Goal: Navigation & Orientation: Understand site structure

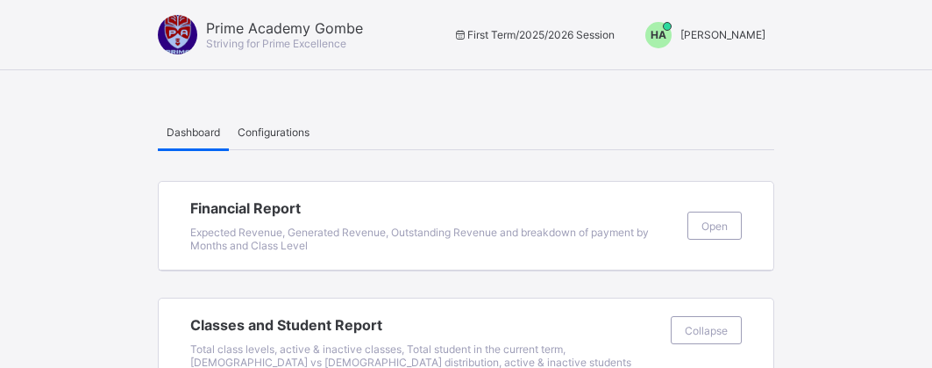
scroll to position [172, 0]
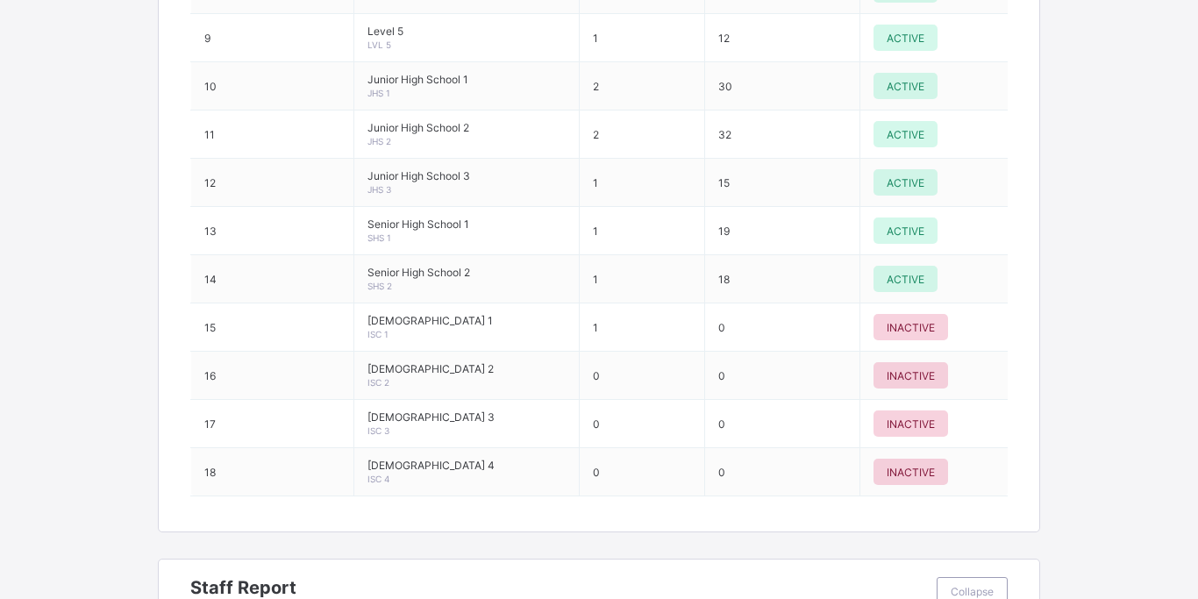
scroll to position [2023, 0]
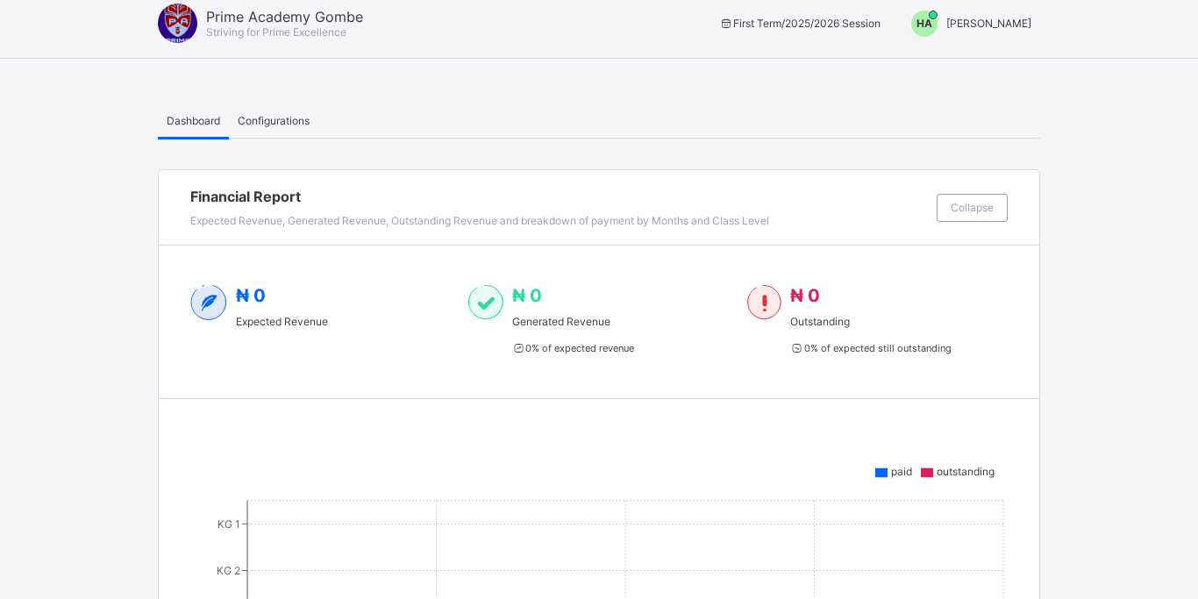
scroll to position [0, 0]
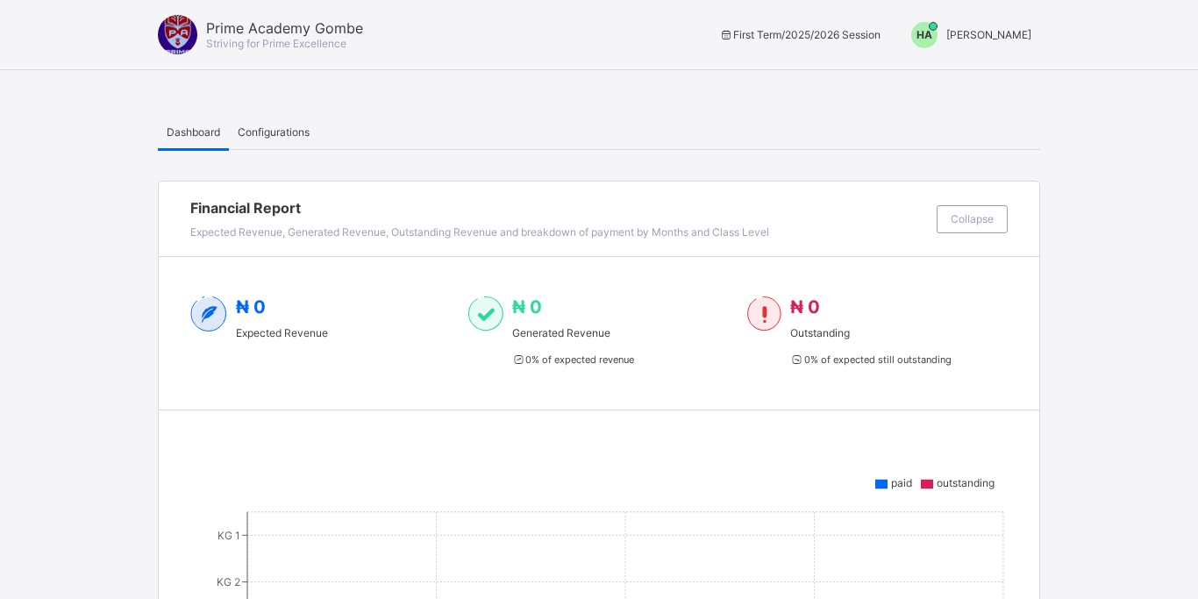
click at [993, 33] on span "[PERSON_NAME]" at bounding box center [988, 34] width 85 height 13
click at [274, 130] on span "Configurations" at bounding box center [274, 131] width 72 height 13
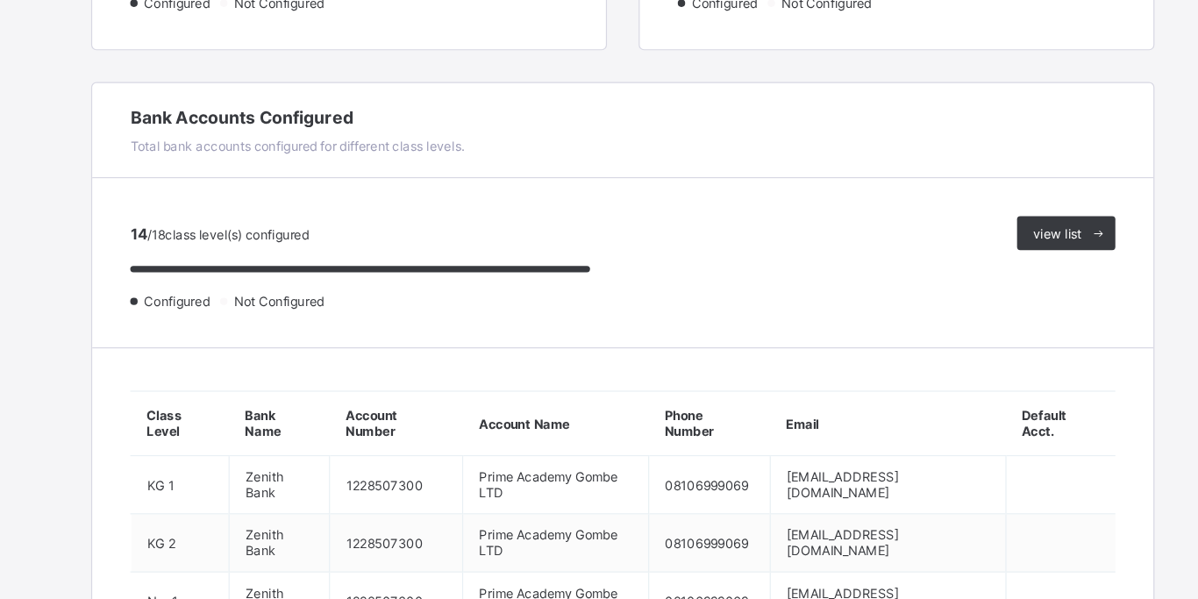
scroll to position [712, 0]
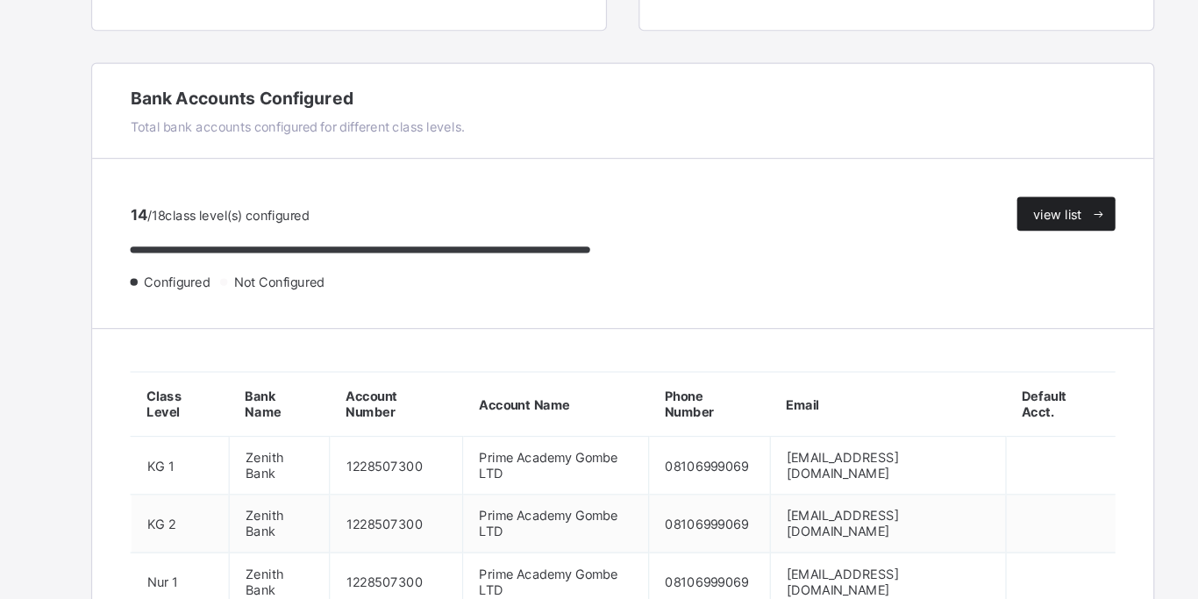
click at [966, 275] on span "view list" at bounding box center [959, 279] width 40 height 13
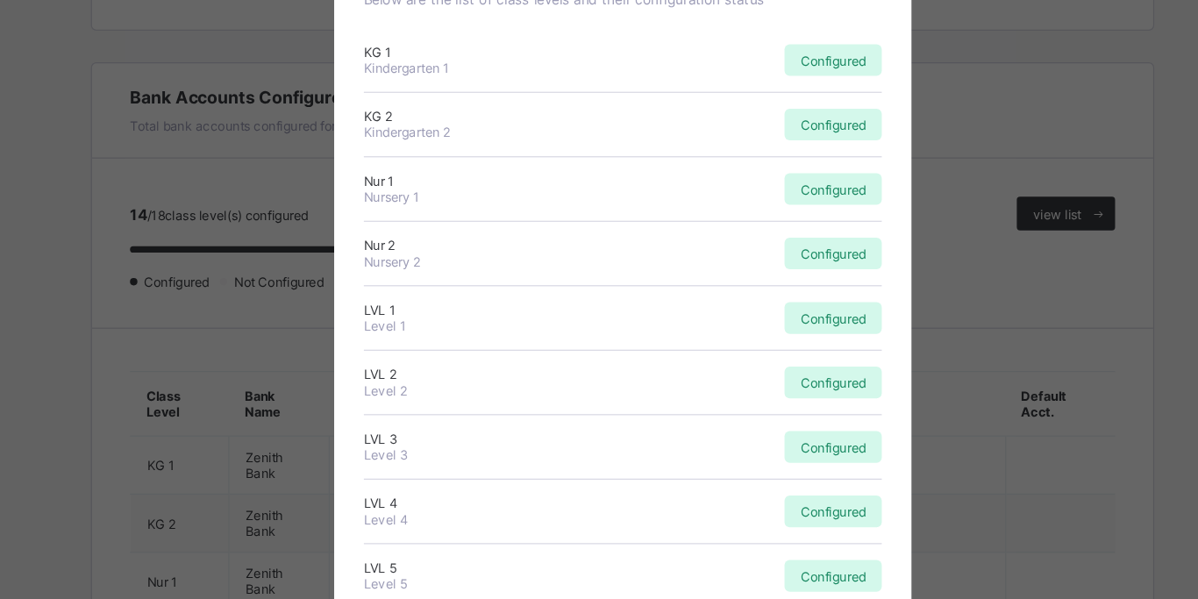
click at [116, 201] on div "× Bank Account Configuration Status Below are the list of class levels and thei…" at bounding box center [599, 299] width 1198 height 599
click at [261, 134] on div "× Bank Account Configuration Status Below are the list of class levels and thei…" at bounding box center [599, 299] width 1198 height 599
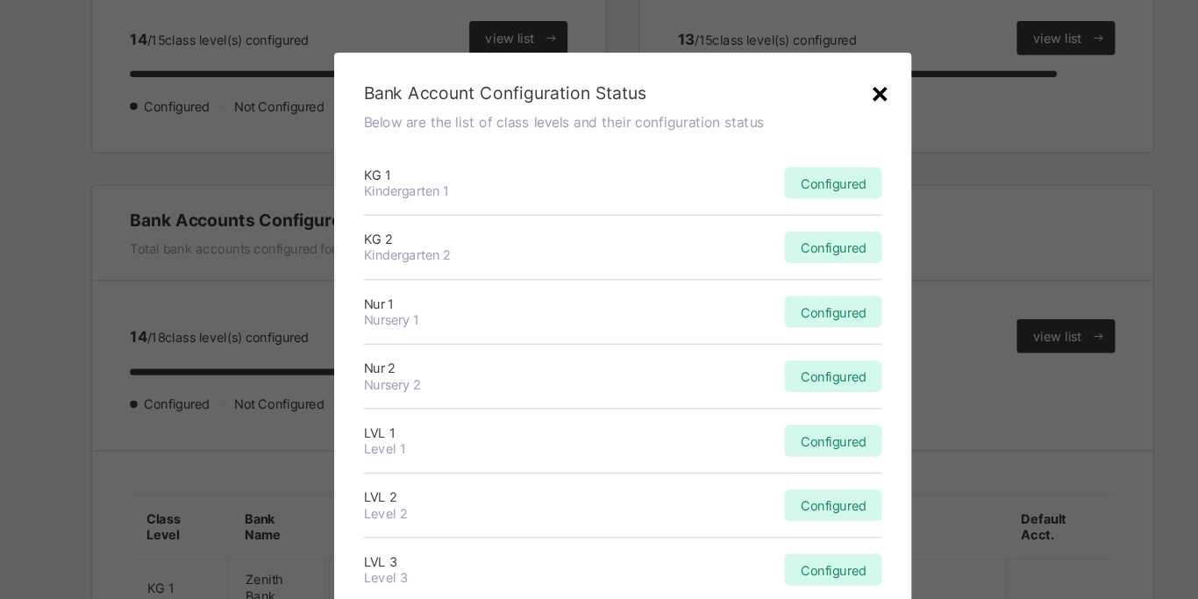
click at [808, 76] on div "×" at bounding box center [812, 76] width 17 height 30
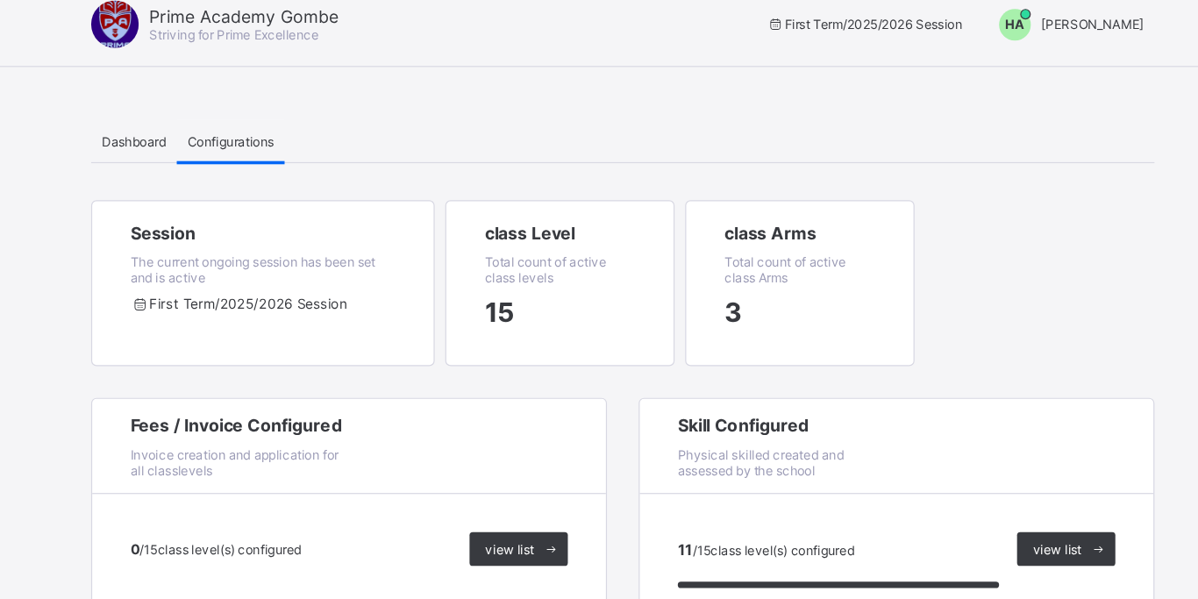
scroll to position [0, 0]
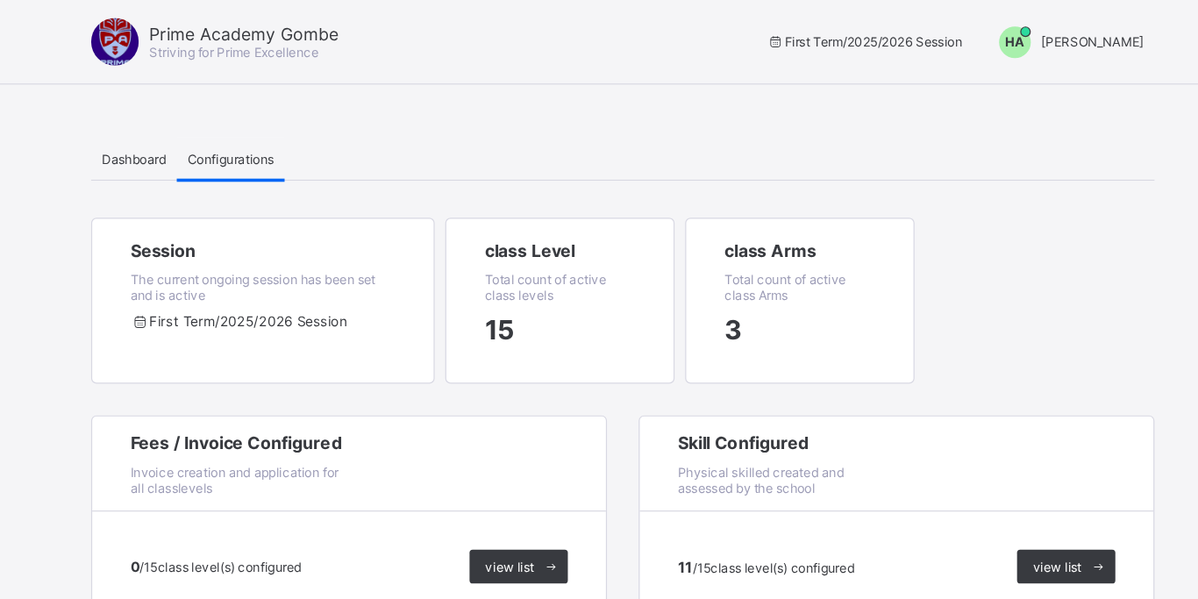
click at [195, 132] on span "Dashboard" at bounding box center [194, 131] width 54 height 13
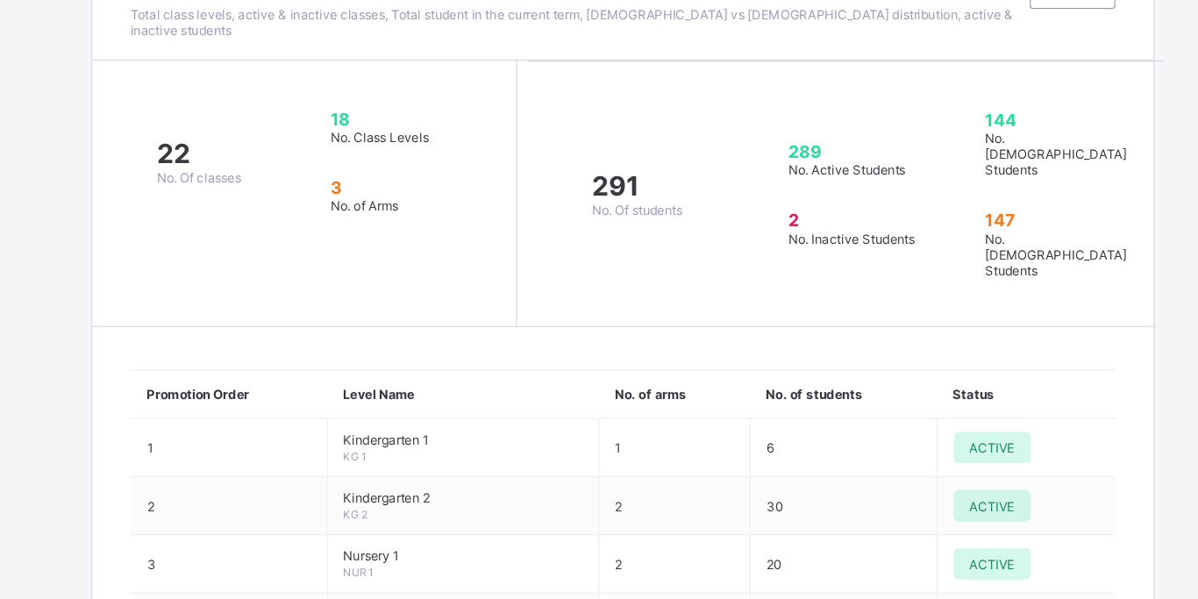
scroll to position [1202, 0]
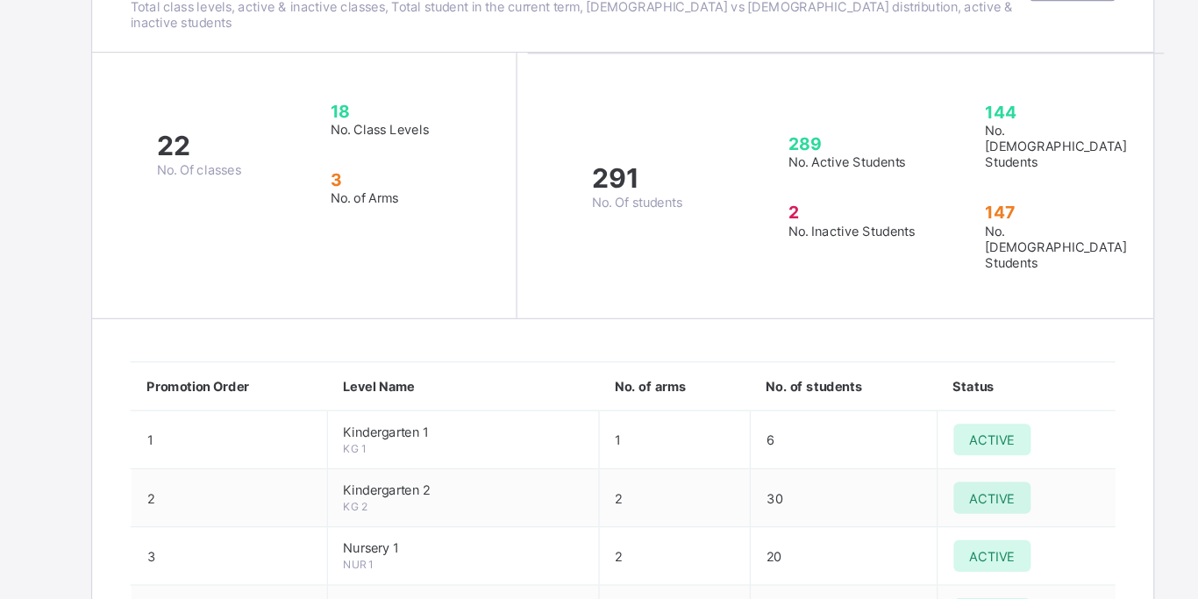
scroll to position [1208, 0]
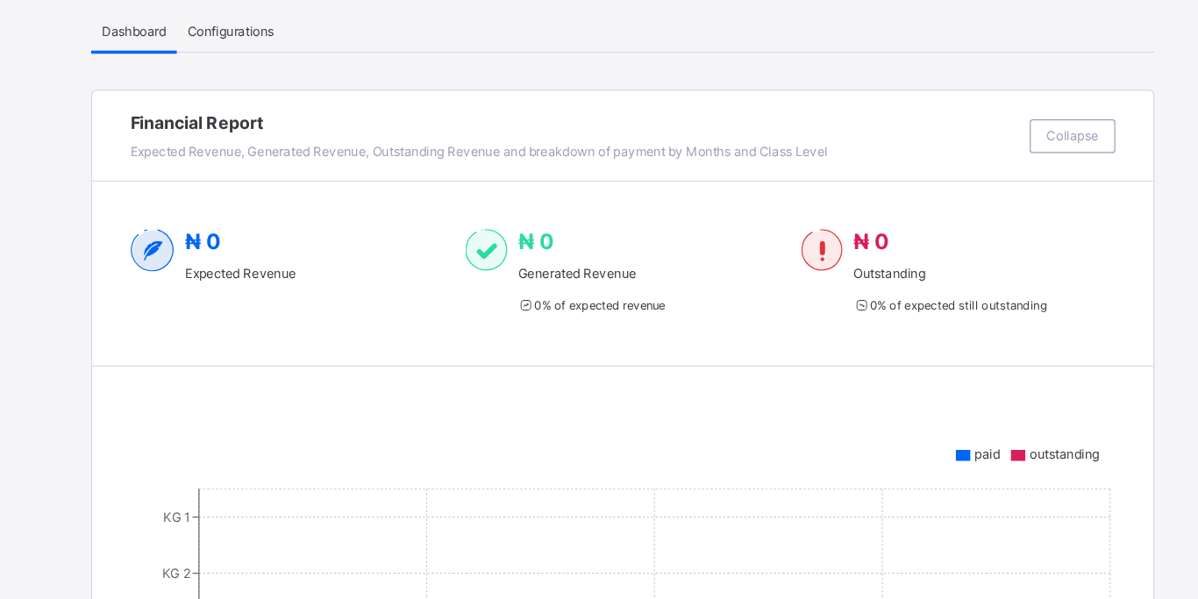
scroll to position [0, 0]
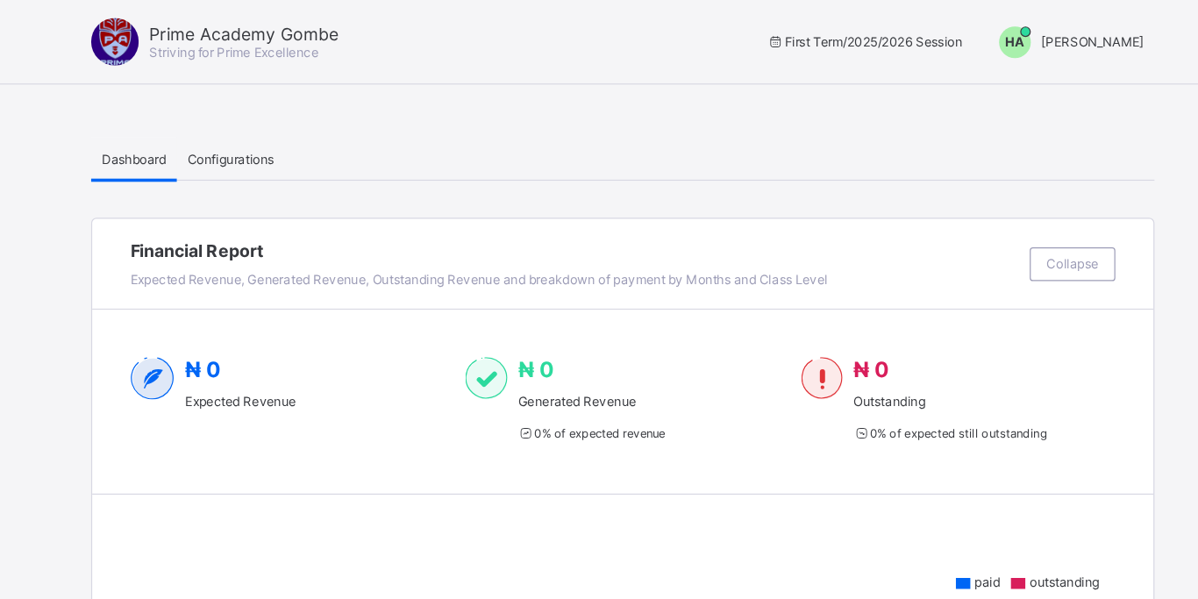
click at [282, 134] on span "Configurations" at bounding box center [274, 131] width 72 height 13
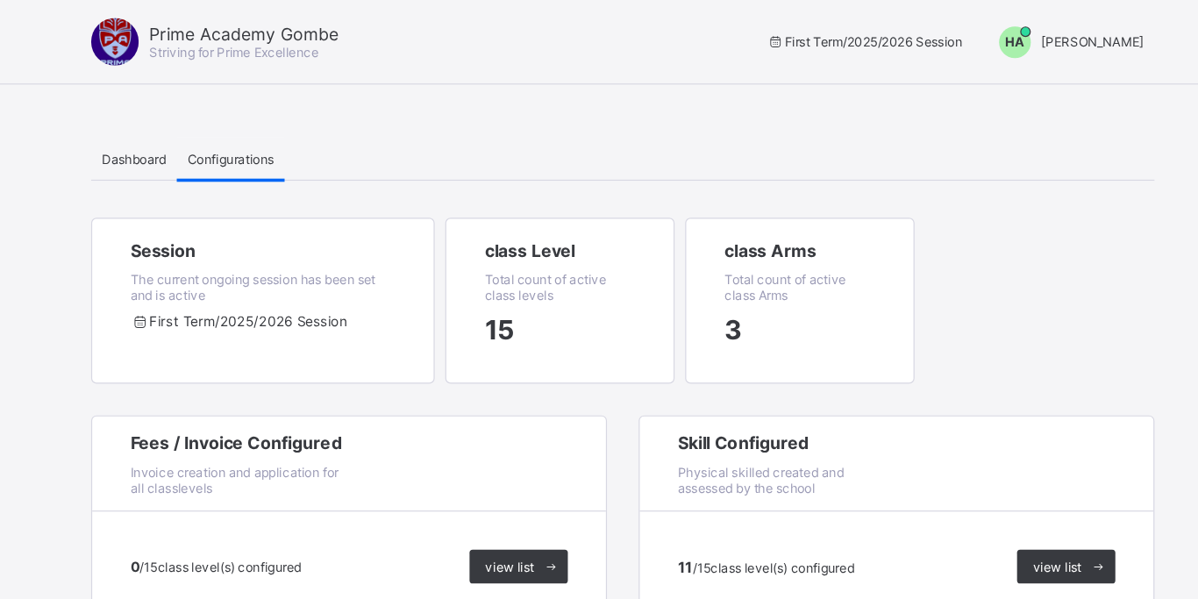
click at [933, 266] on div "Session The current ongoing session has been set and is active First Term / 202…" at bounding box center [599, 263] width 882 height 164
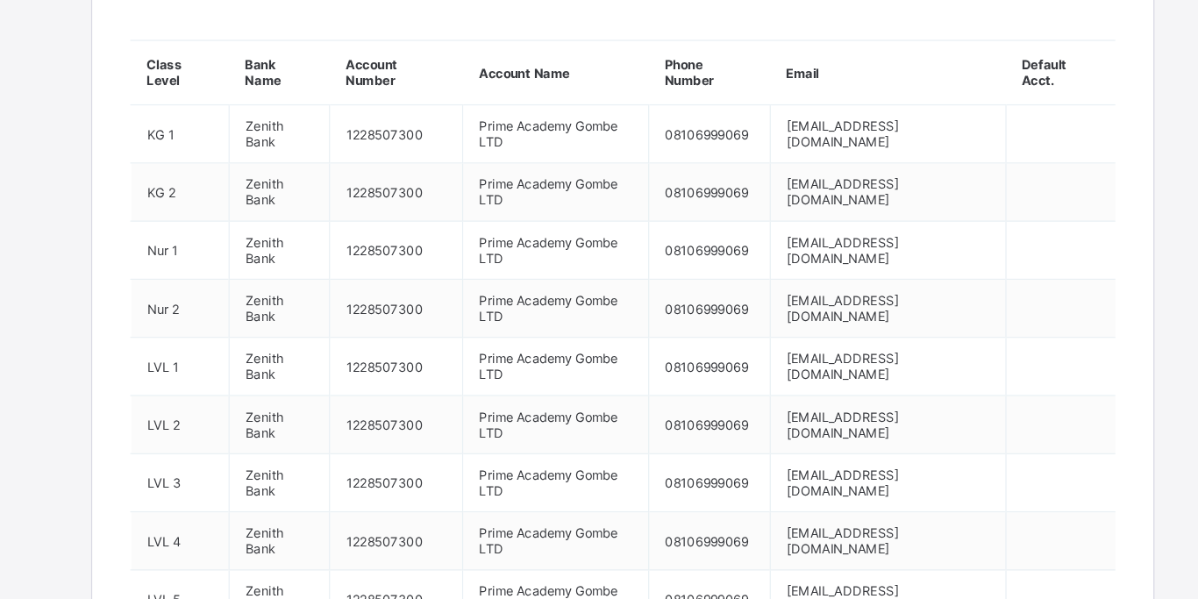
scroll to position [989, 0]
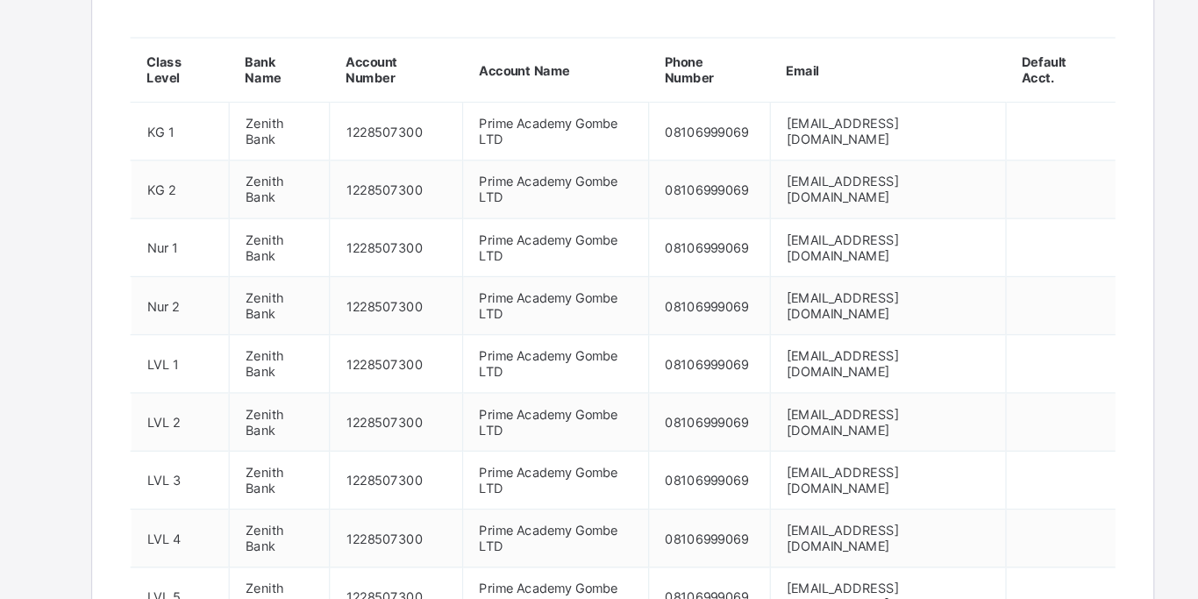
click at [109, 360] on div "Dashboard Configurations Dashboard Configurations Financial Report Expected Rev…" at bounding box center [599, 133] width 1198 height 2105
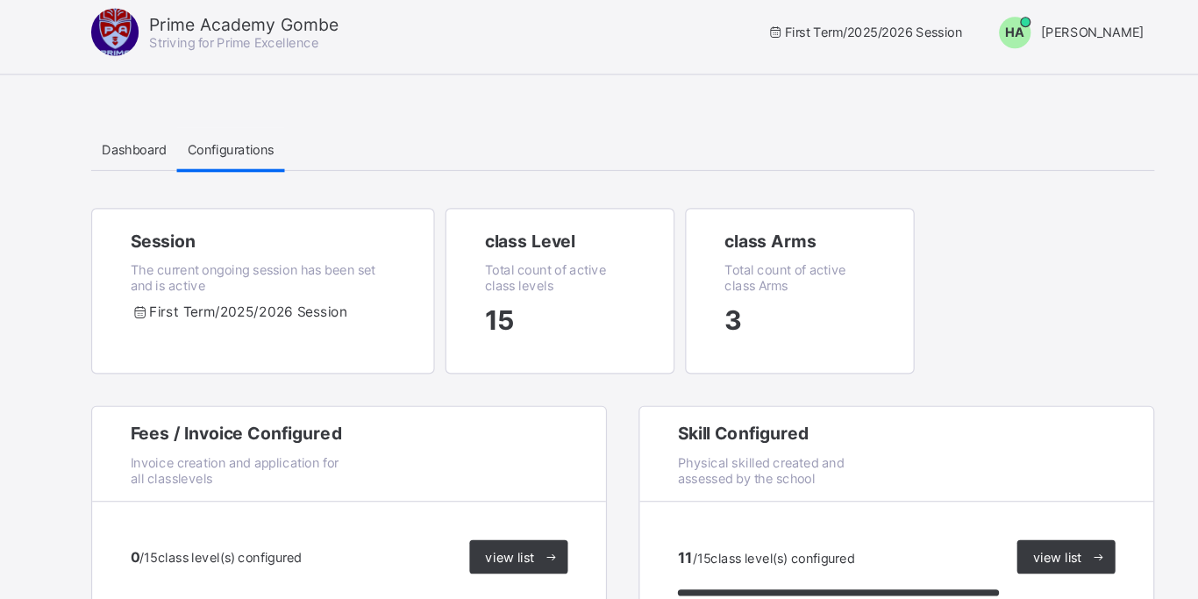
scroll to position [0, 0]
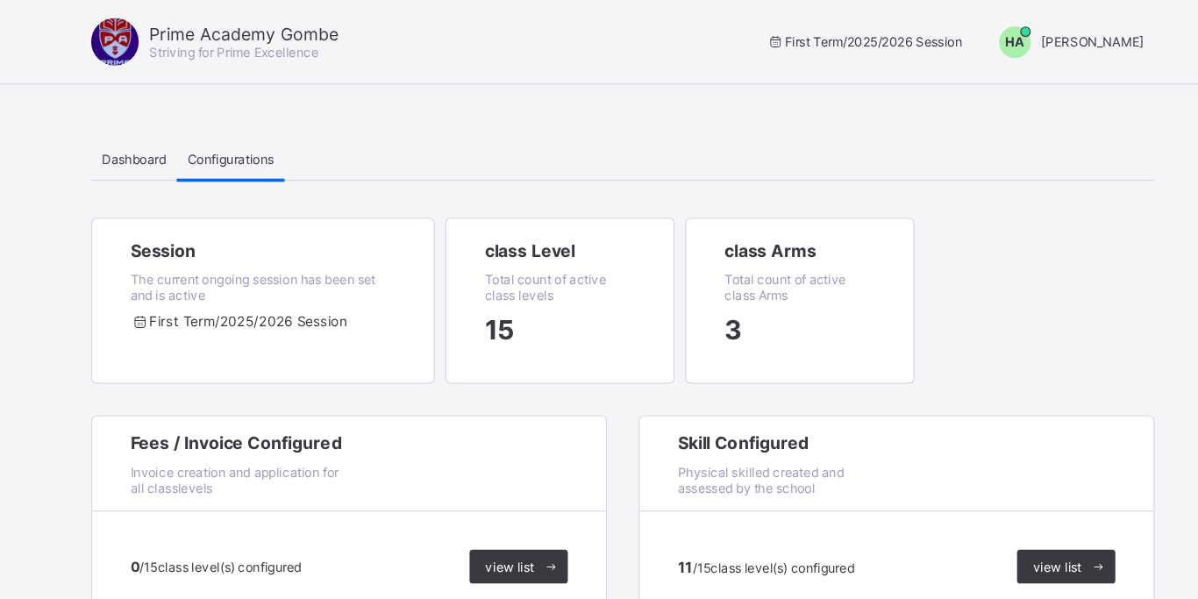
click at [192, 132] on span "Dashboard" at bounding box center [194, 131] width 54 height 13
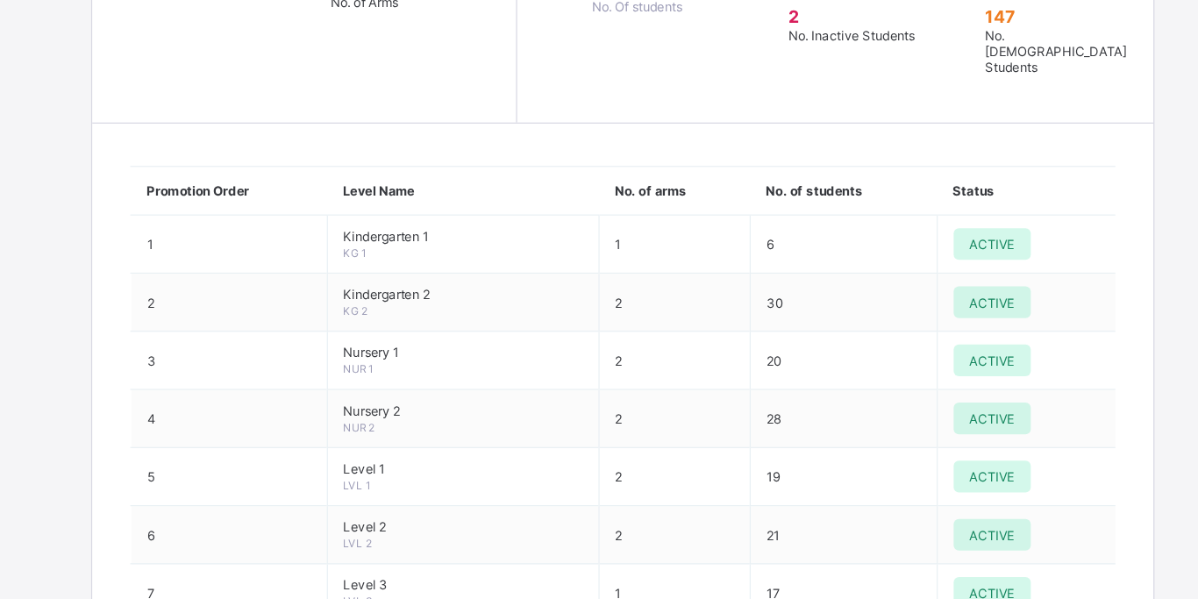
scroll to position [1369, 0]
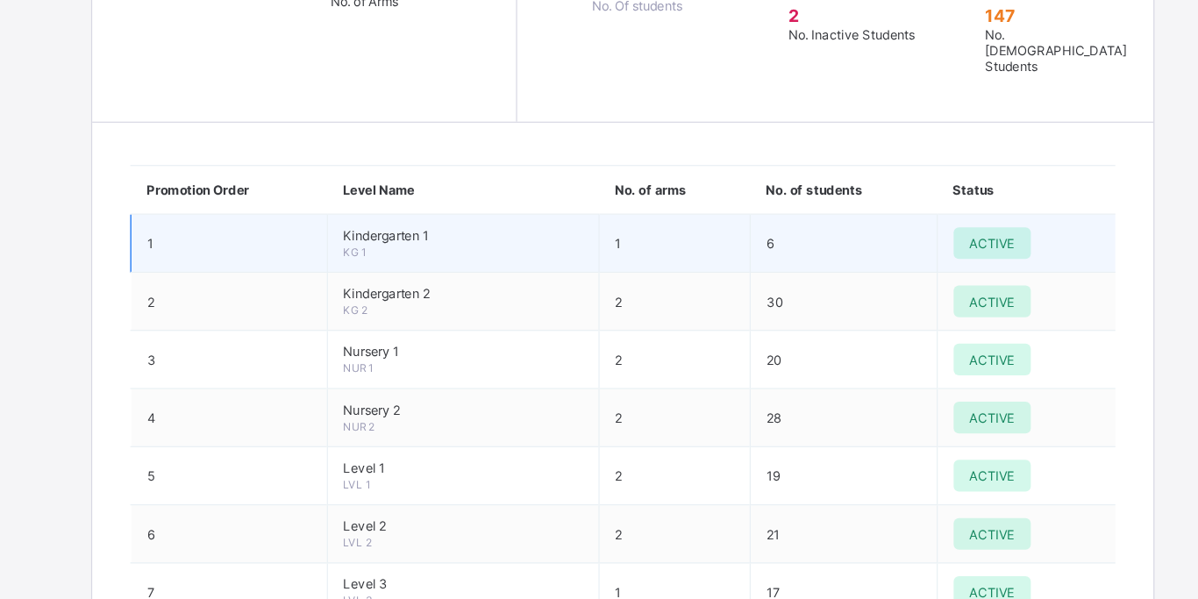
click at [772, 280] on td "6" at bounding box center [781, 304] width 155 height 48
click at [638, 280] on td "1" at bounding box center [641, 304] width 125 height 48
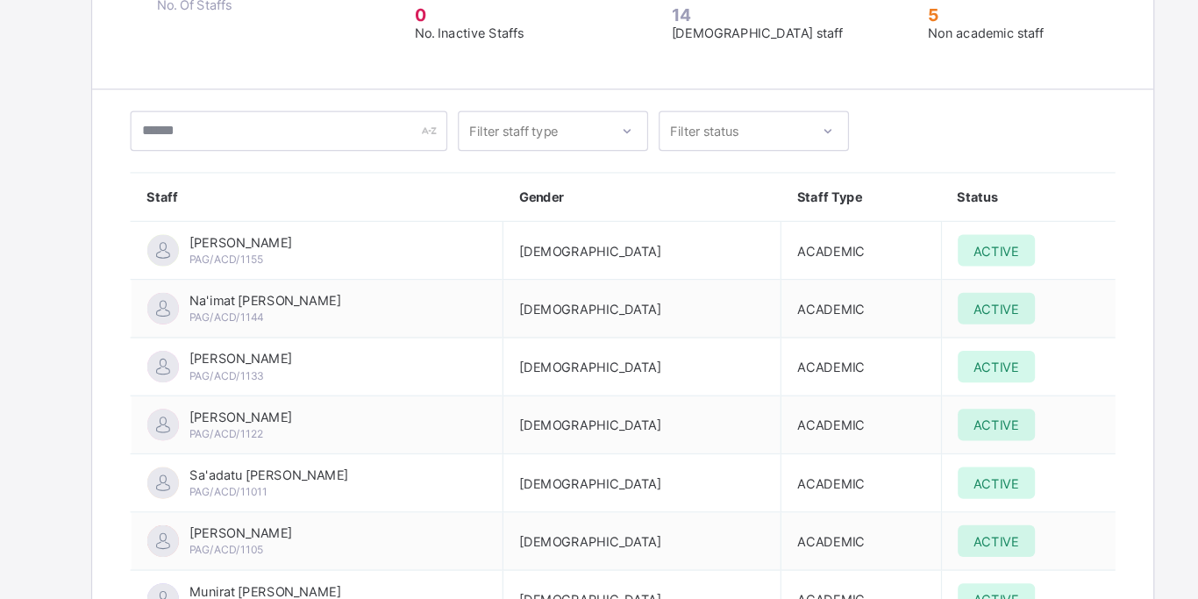
scroll to position [2652, 0]
click at [604, 200] on icon at bounding box center [602, 209] width 11 height 18
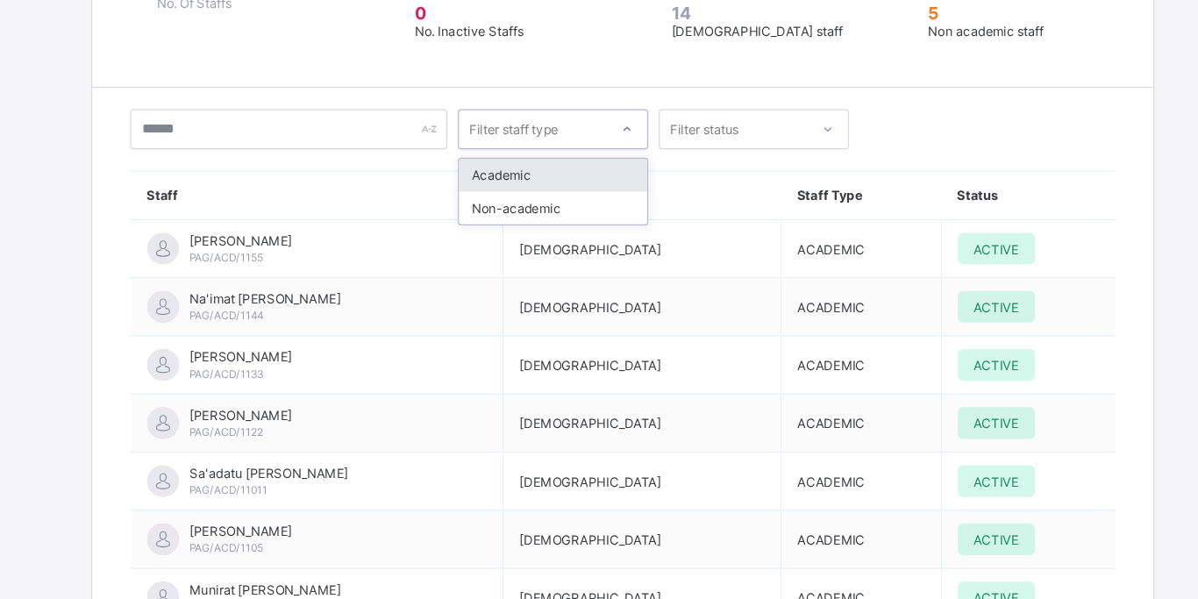
click at [714, 196] on div "Filter status" at bounding box center [691, 208] width 123 height 25
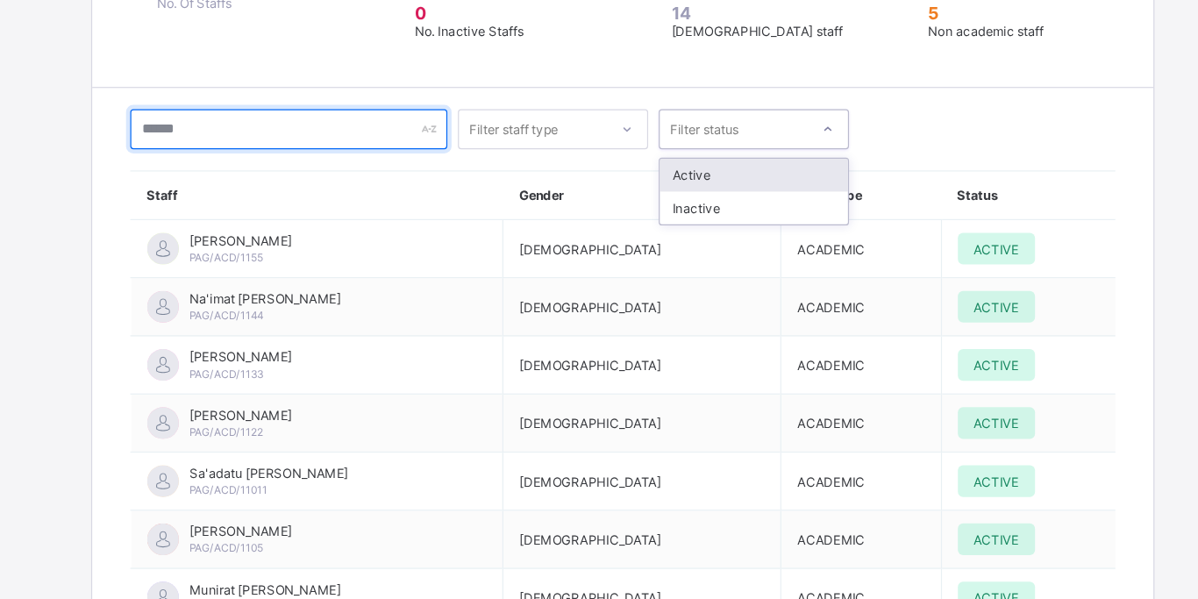
click at [400, 192] on input "text" at bounding box center [321, 208] width 263 height 33
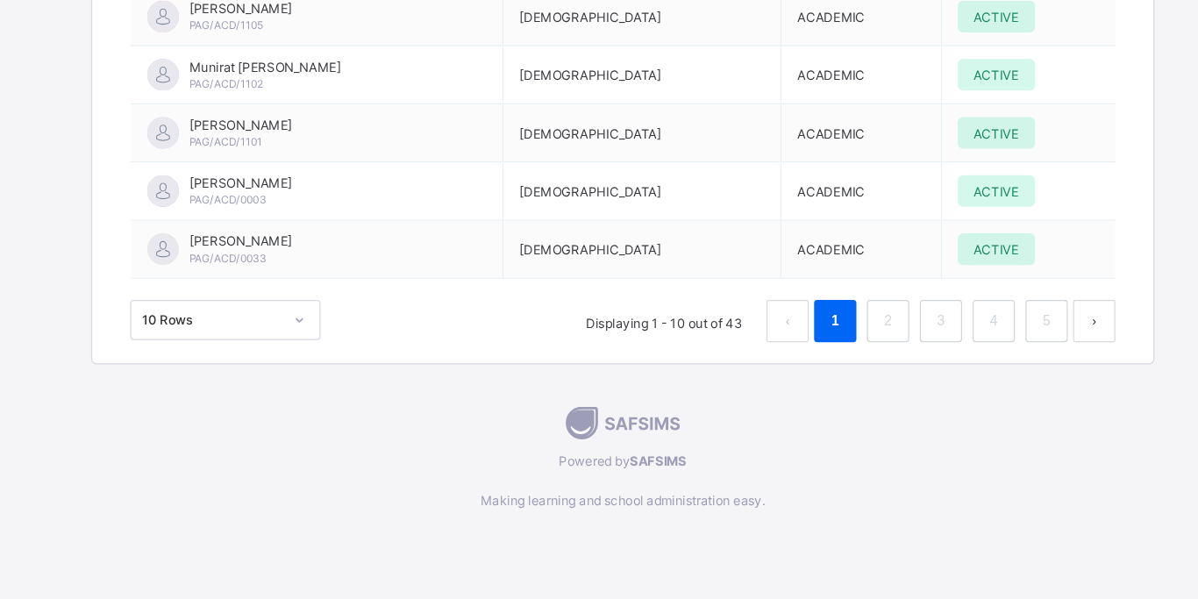
scroll to position [3089, 0]
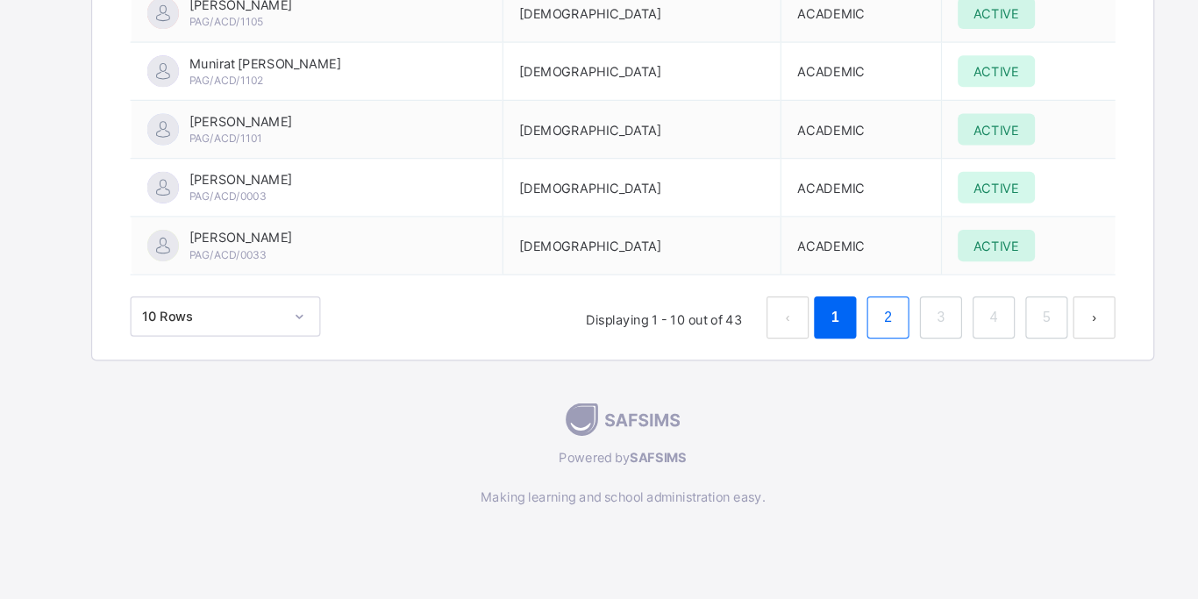
click at [819, 353] on link "2" at bounding box center [818, 364] width 17 height 23
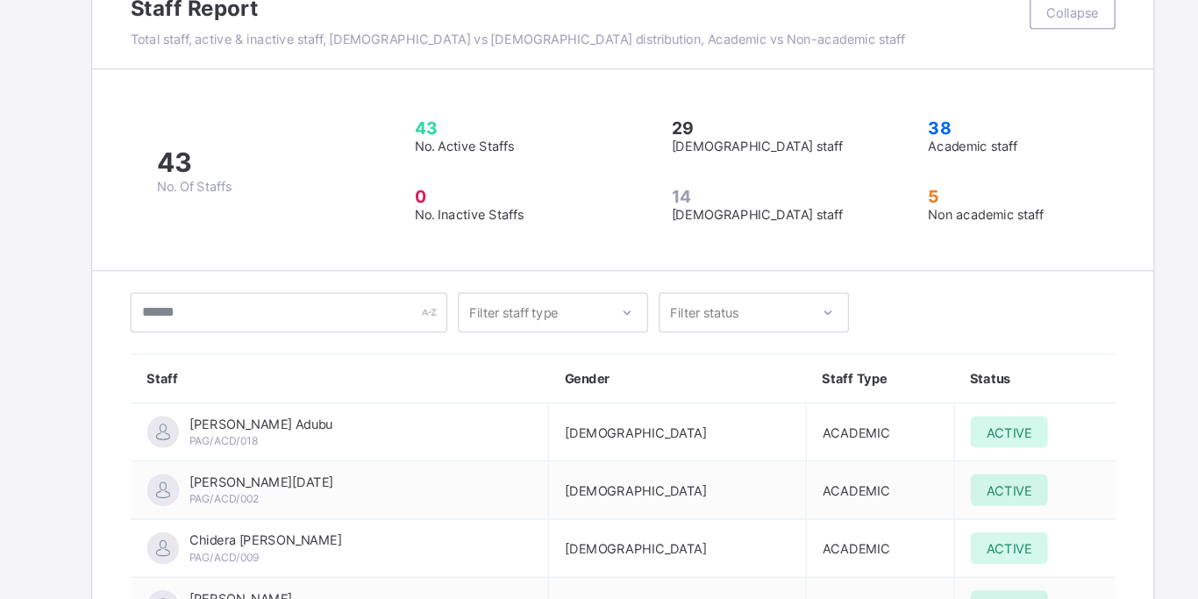
scroll to position [2597, 0]
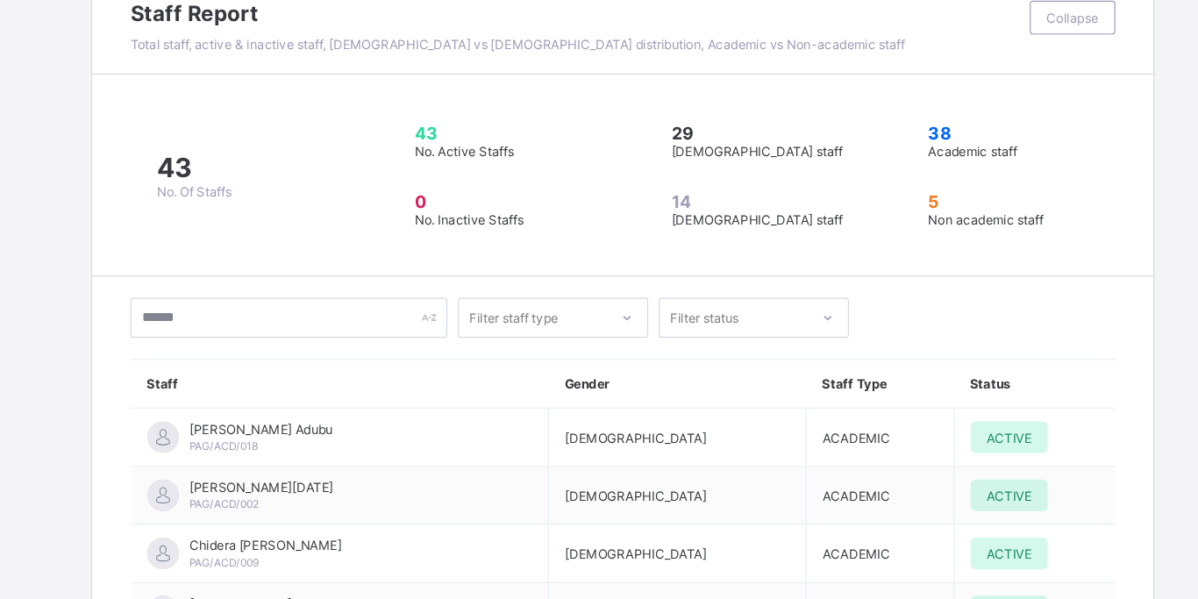
click at [897, 247] on div "Filter staff type Filter status" at bounding box center [598, 263] width 817 height 33
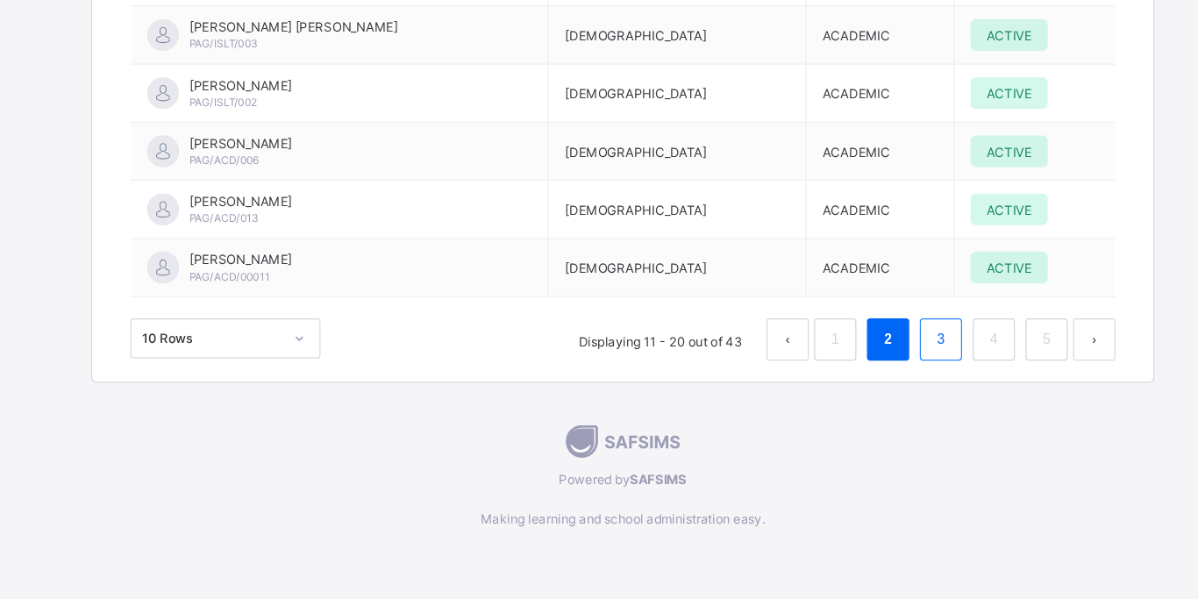
click at [864, 372] on link "3" at bounding box center [862, 383] width 17 height 23
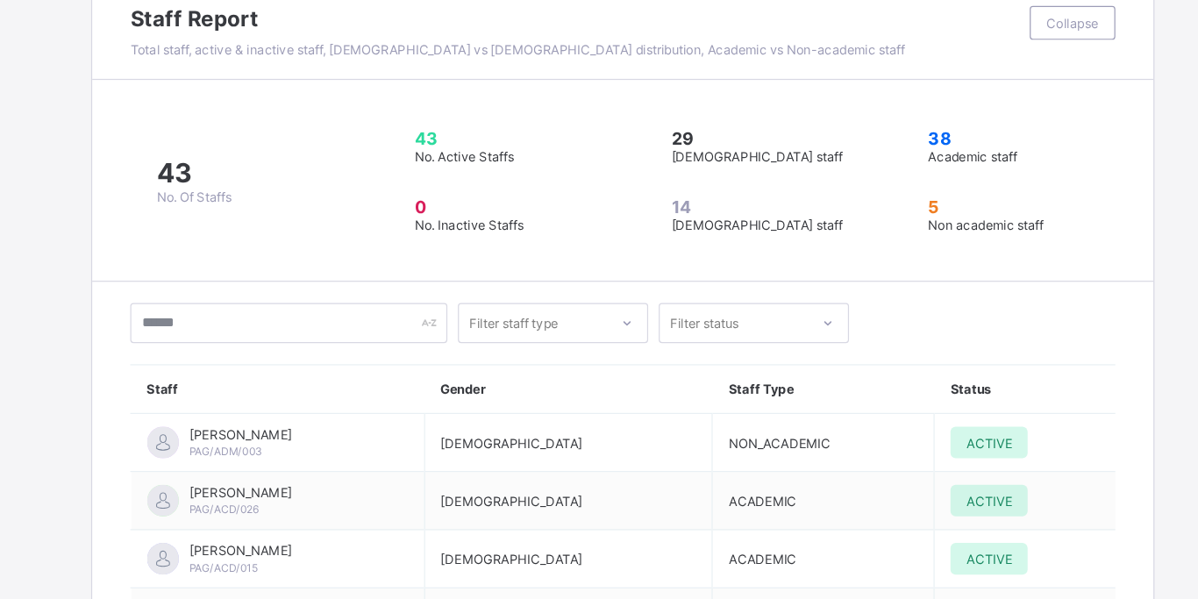
scroll to position [2591, 0]
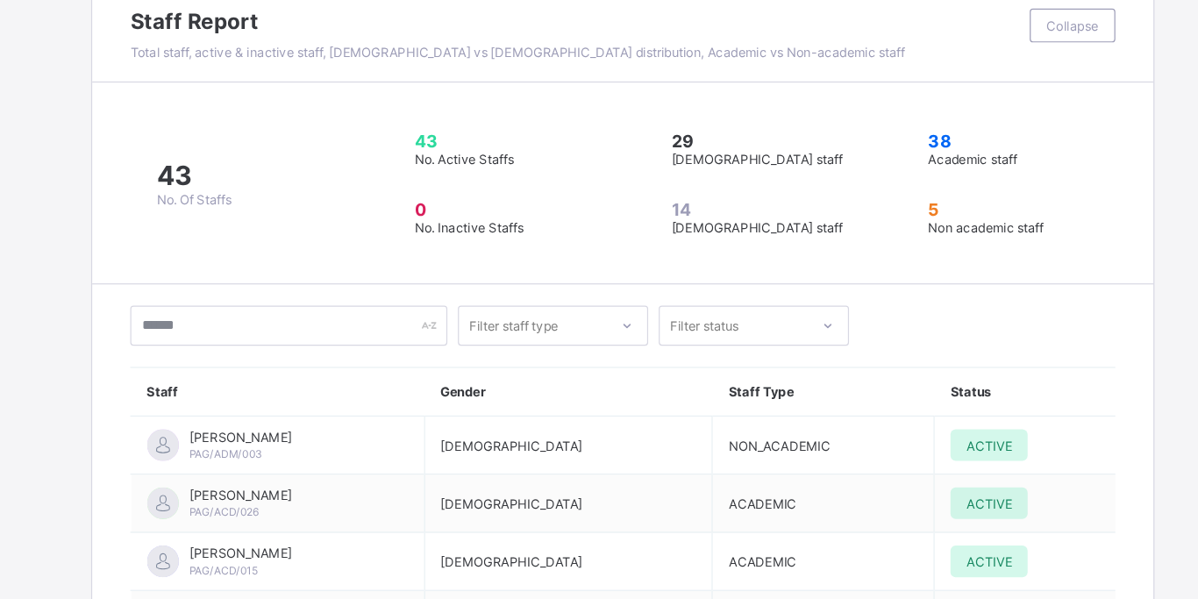
click at [914, 253] on div "Filter staff type Filter status" at bounding box center [598, 269] width 817 height 33
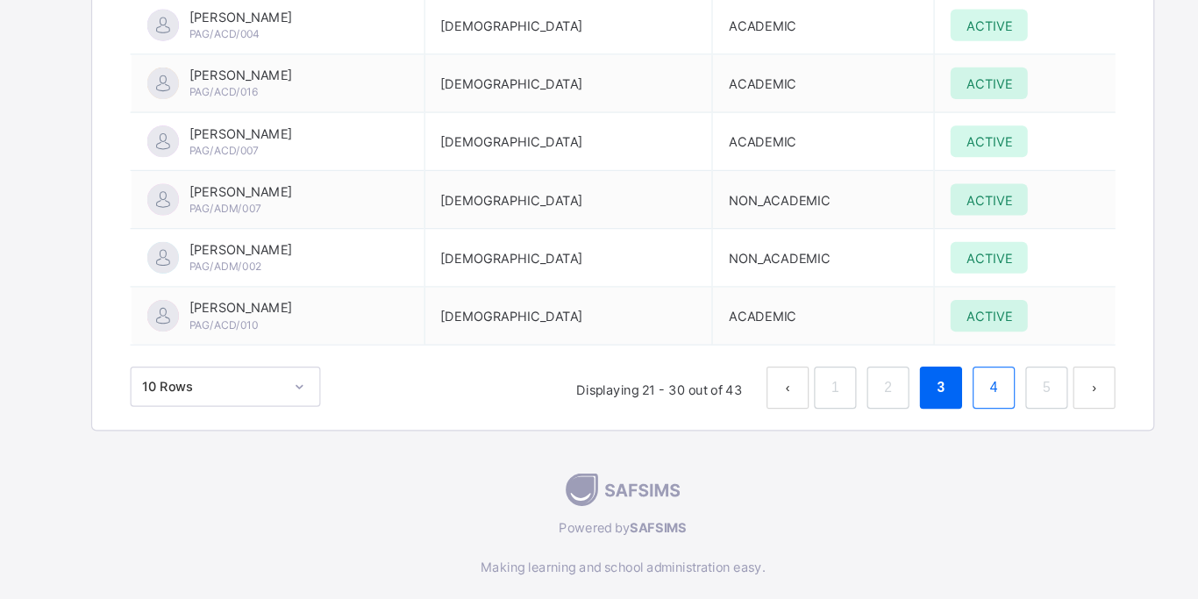
click at [906, 412] on link "4" at bounding box center [906, 423] width 17 height 23
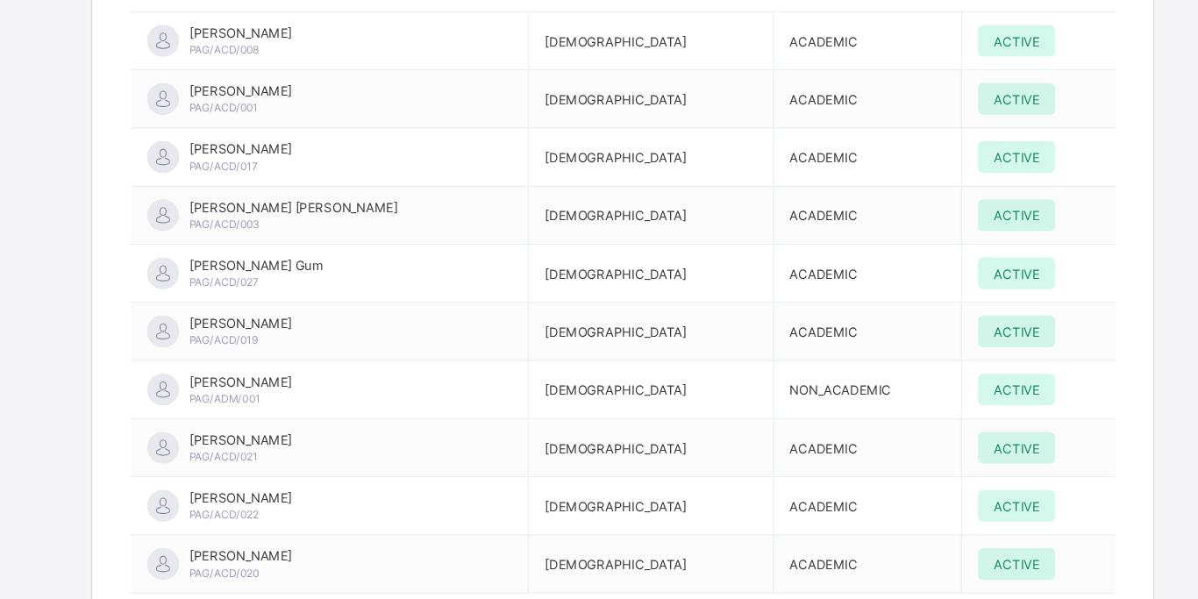
scroll to position [2925, 0]
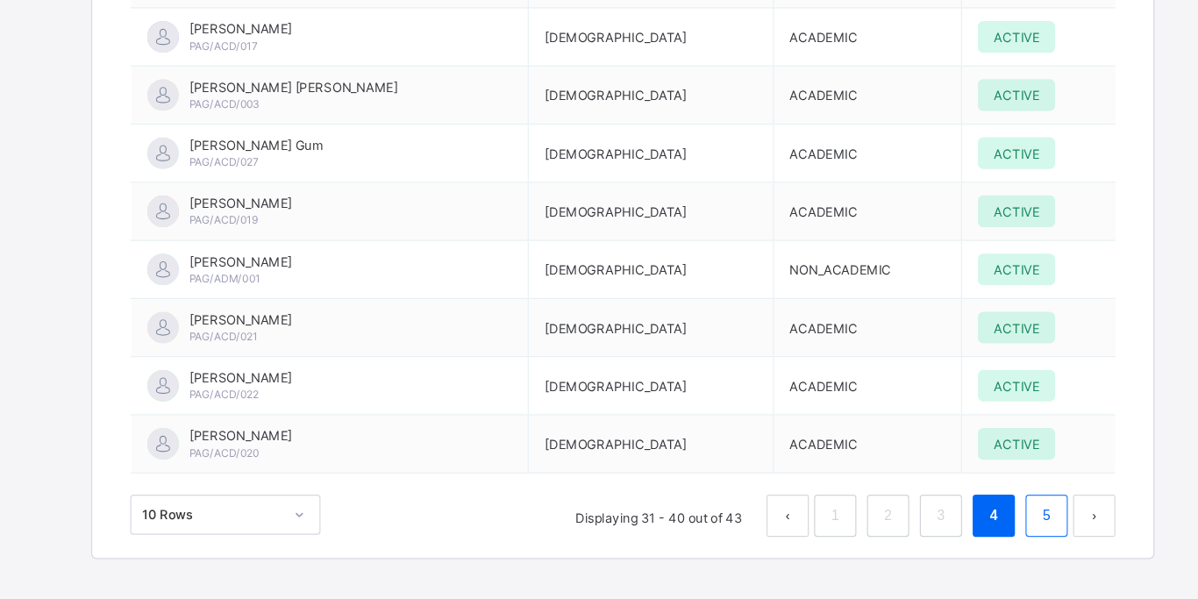
click at [944, 517] on link "5" at bounding box center [950, 528] width 17 height 23
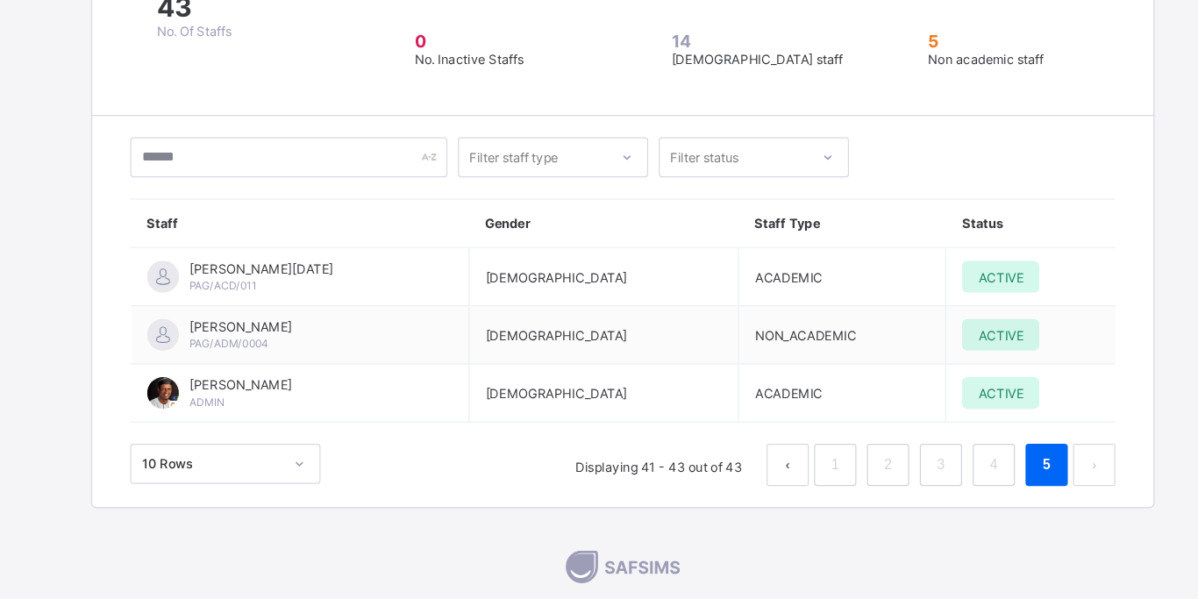
scroll to position [2587, 0]
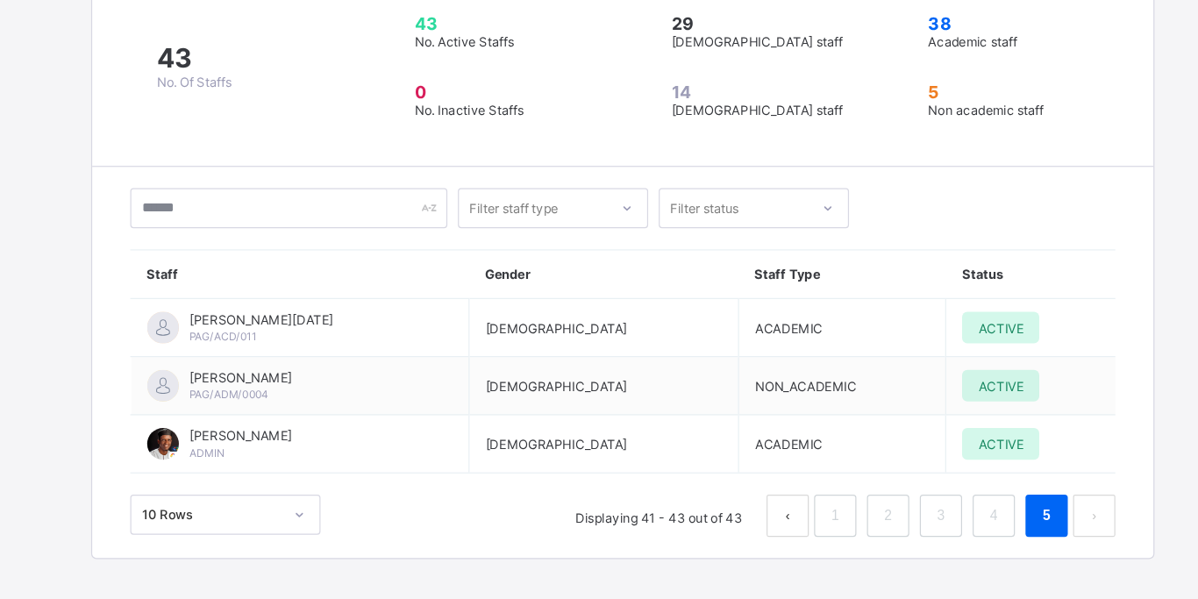
click at [330, 519] on icon at bounding box center [330, 528] width 11 height 18
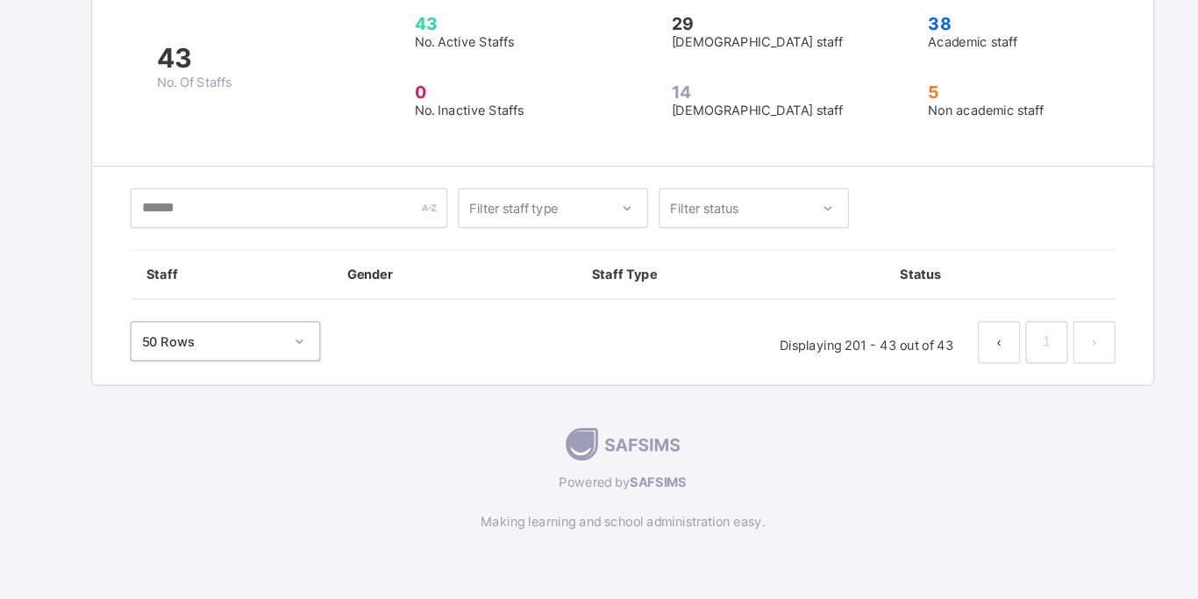
click at [903, 368] on button "prev page" at bounding box center [911, 385] width 35 height 35
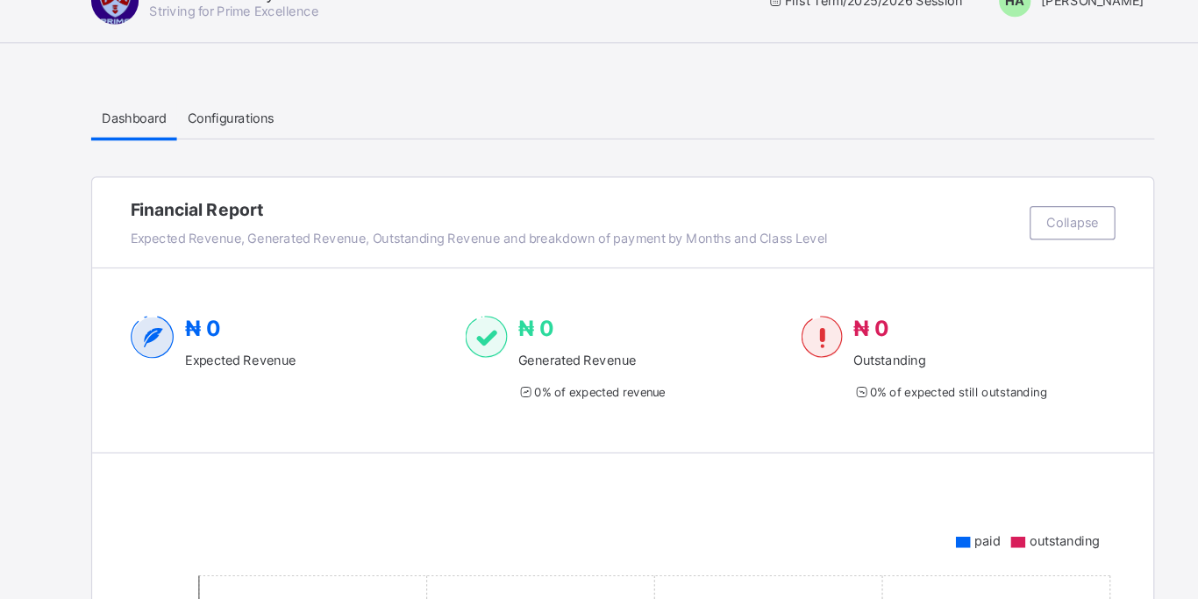
scroll to position [32, 0]
click at [978, 185] on span "Collapse" at bounding box center [972, 186] width 43 height 13
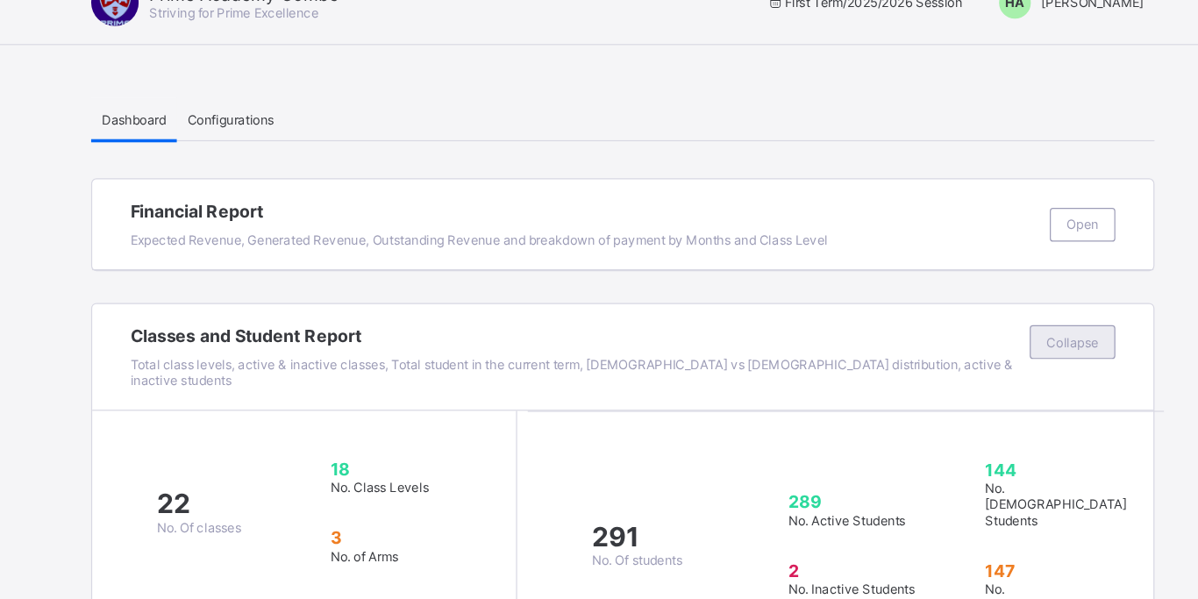
click at [981, 292] on div "Collapse" at bounding box center [972, 284] width 71 height 28
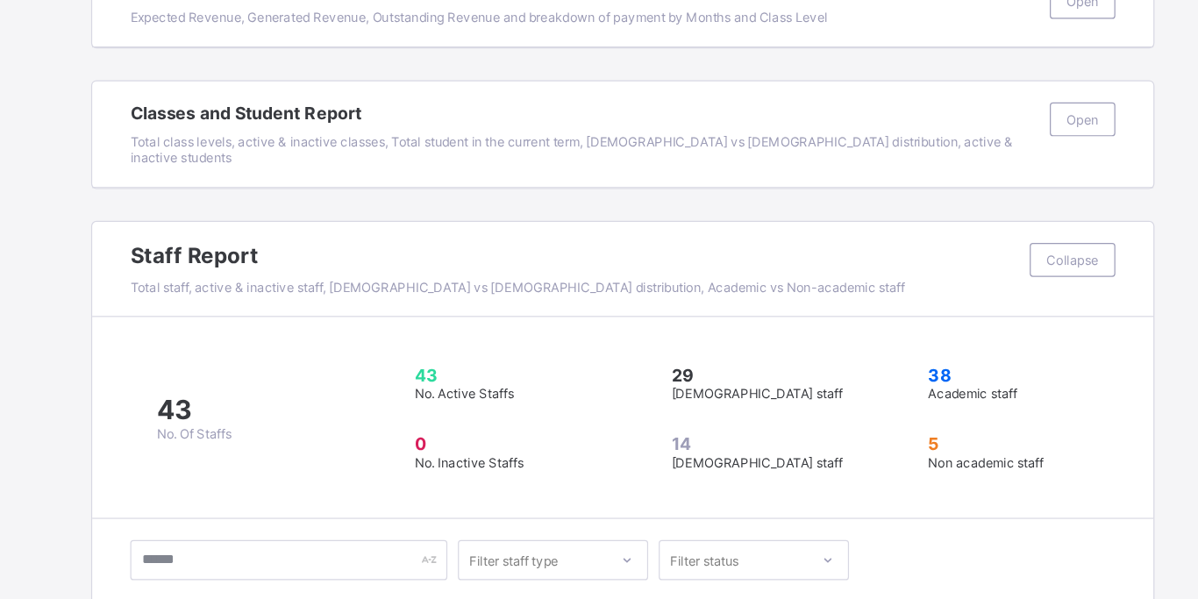
scroll to position [125, 0]
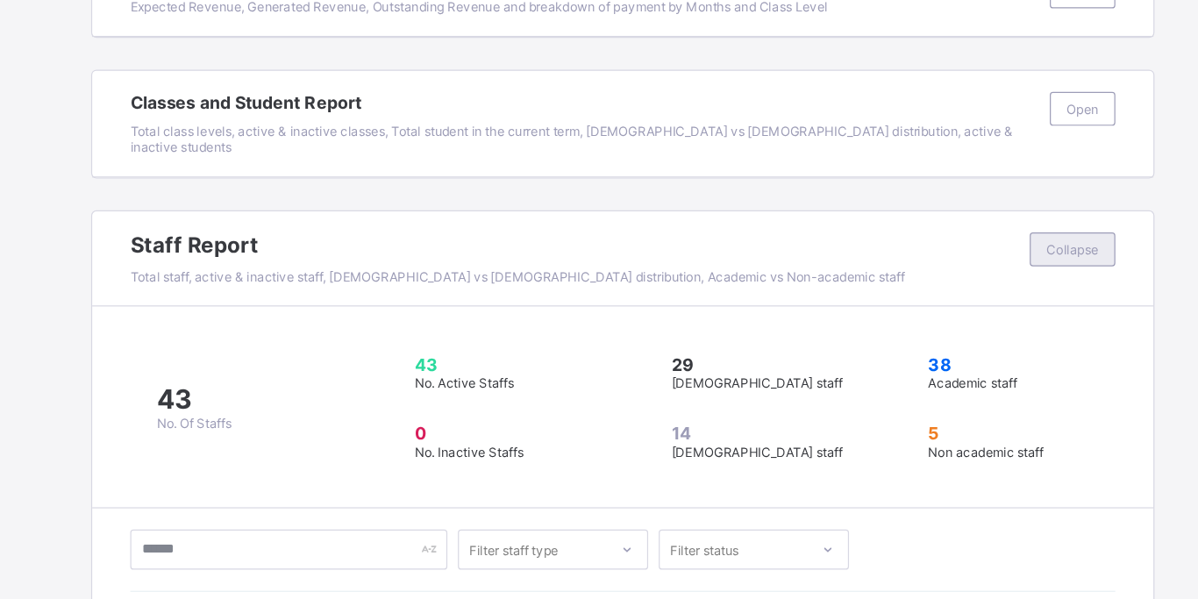
click at [987, 295] on div "Collapse" at bounding box center [972, 309] width 71 height 28
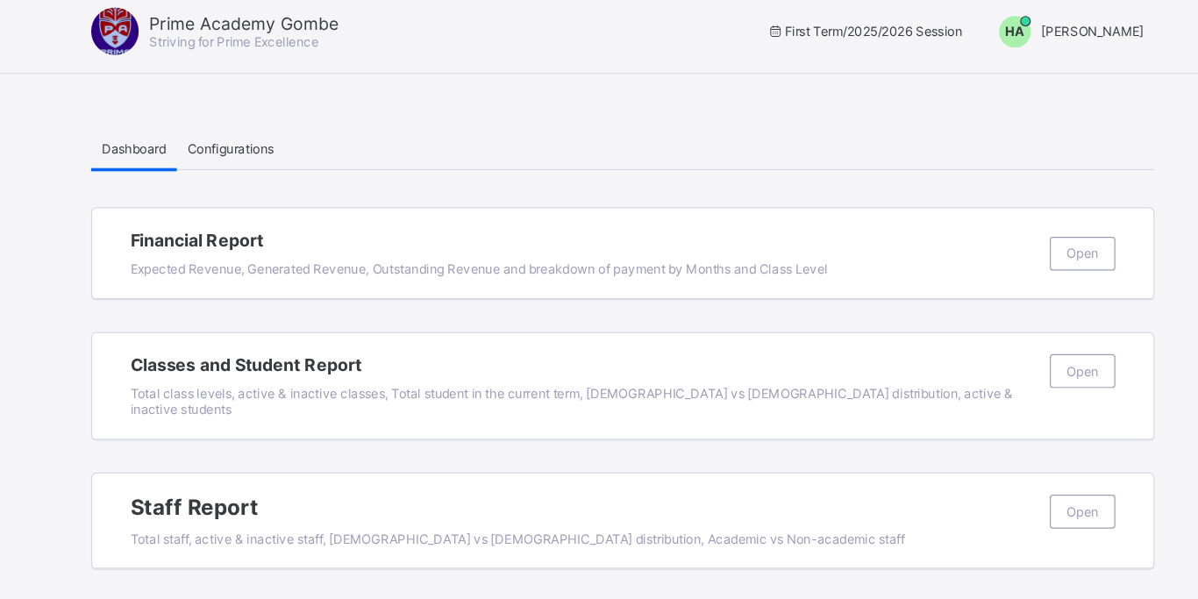
scroll to position [0, 0]
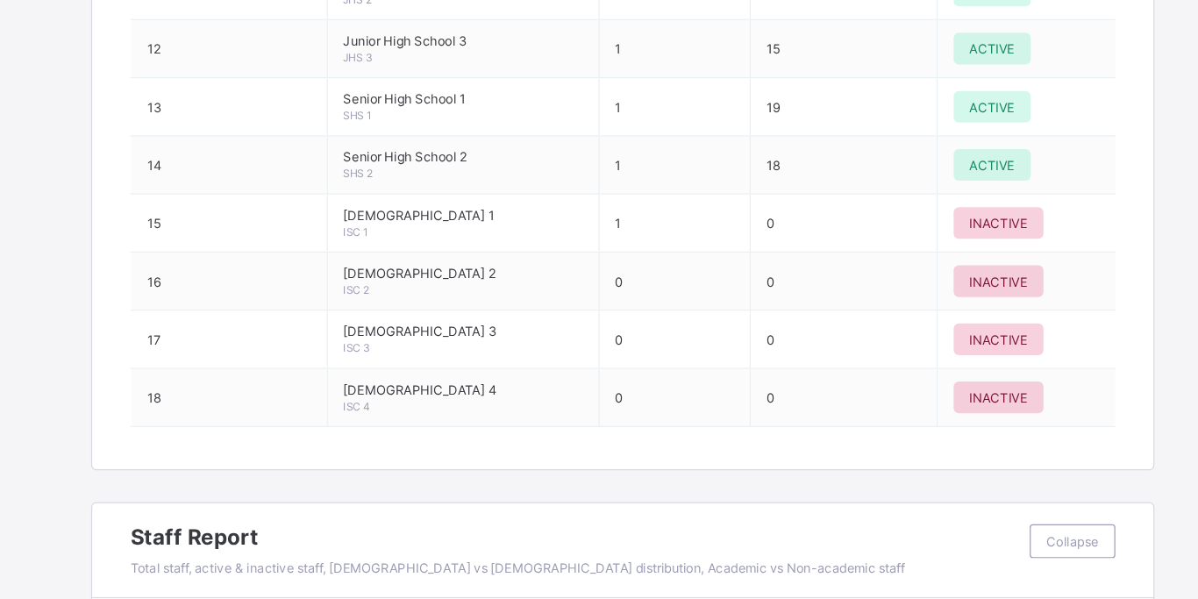
scroll to position [2062, 0]
click at [989, 544] on span "Collapse" at bounding box center [972, 550] width 43 height 13
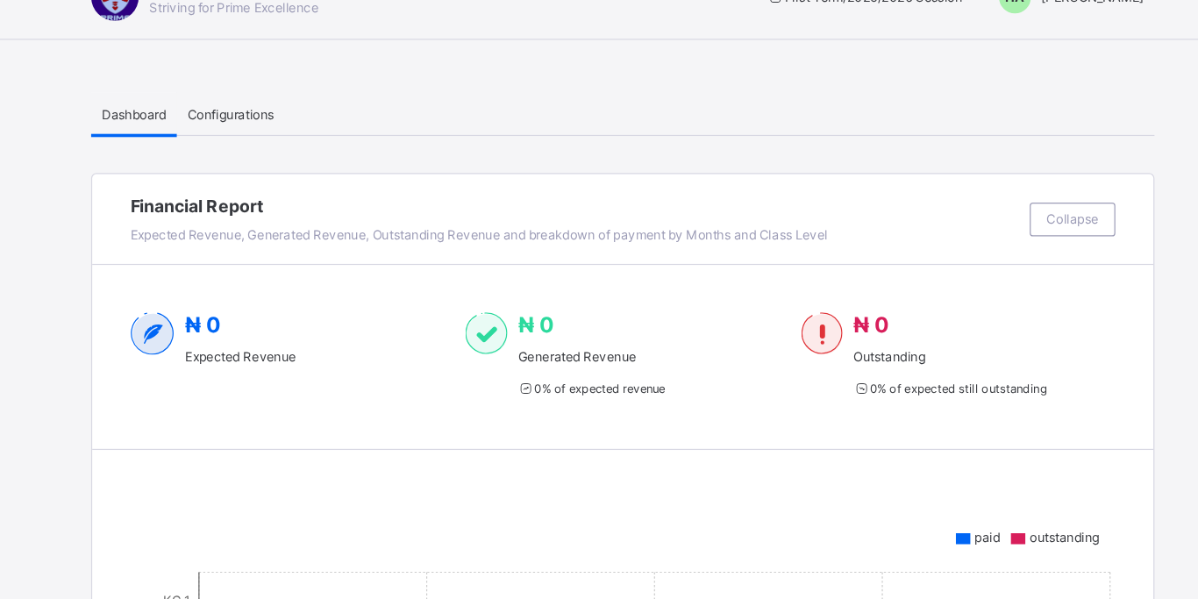
scroll to position [0, 0]
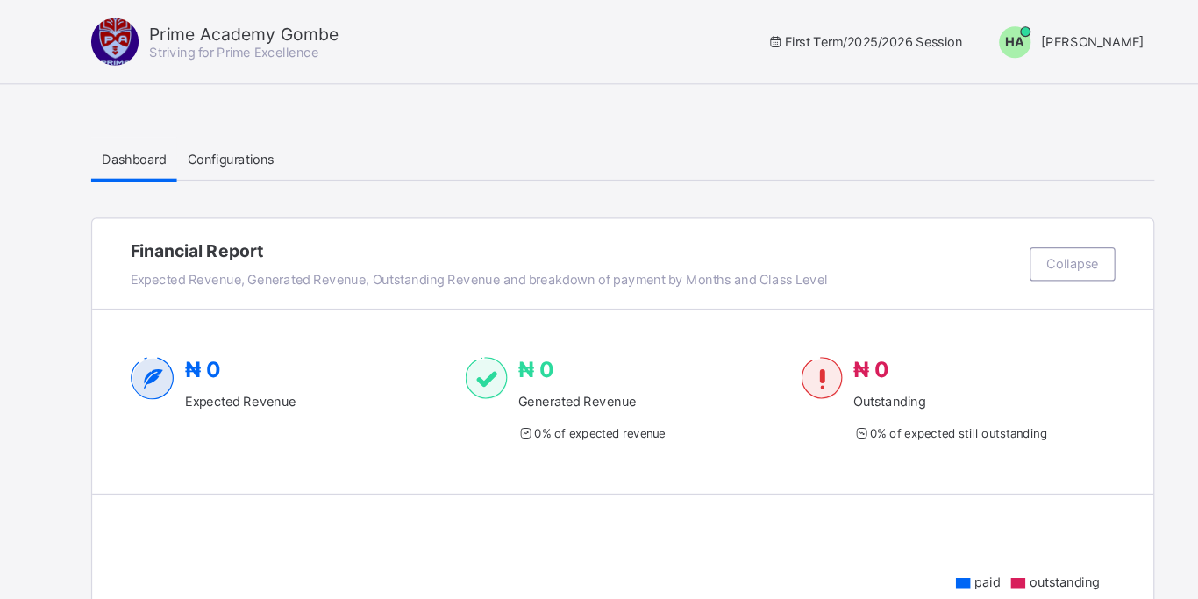
click at [276, 129] on span "Configurations" at bounding box center [274, 131] width 72 height 13
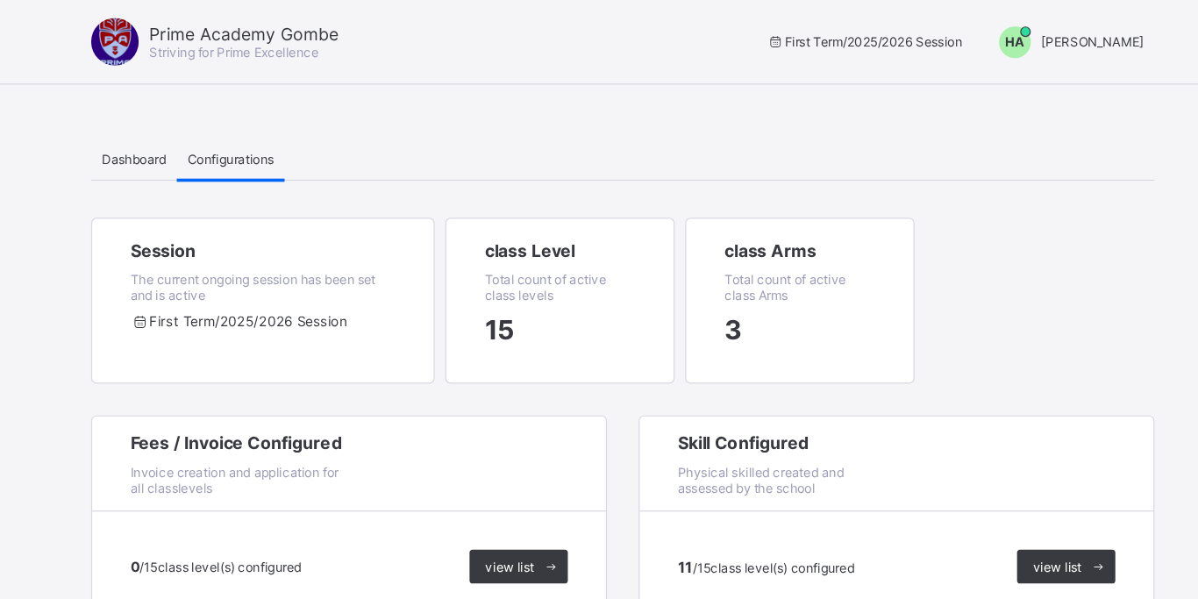
click at [906, 267] on div "Session The current ongoing session has been set and is active First Term / 202…" at bounding box center [599, 263] width 882 height 164
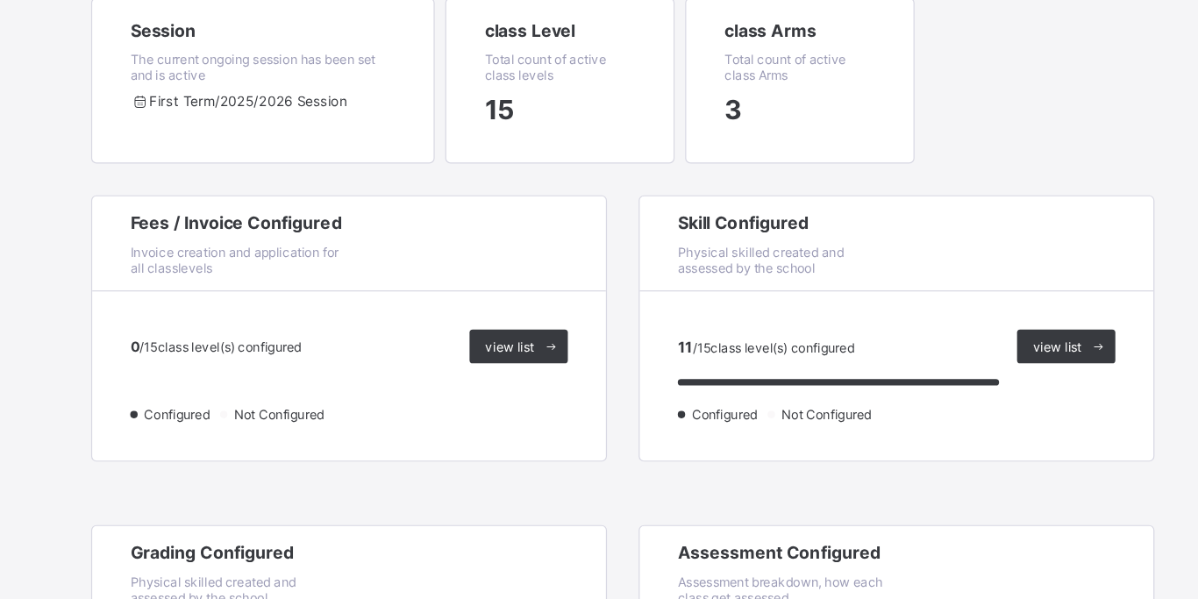
scroll to position [82, 0]
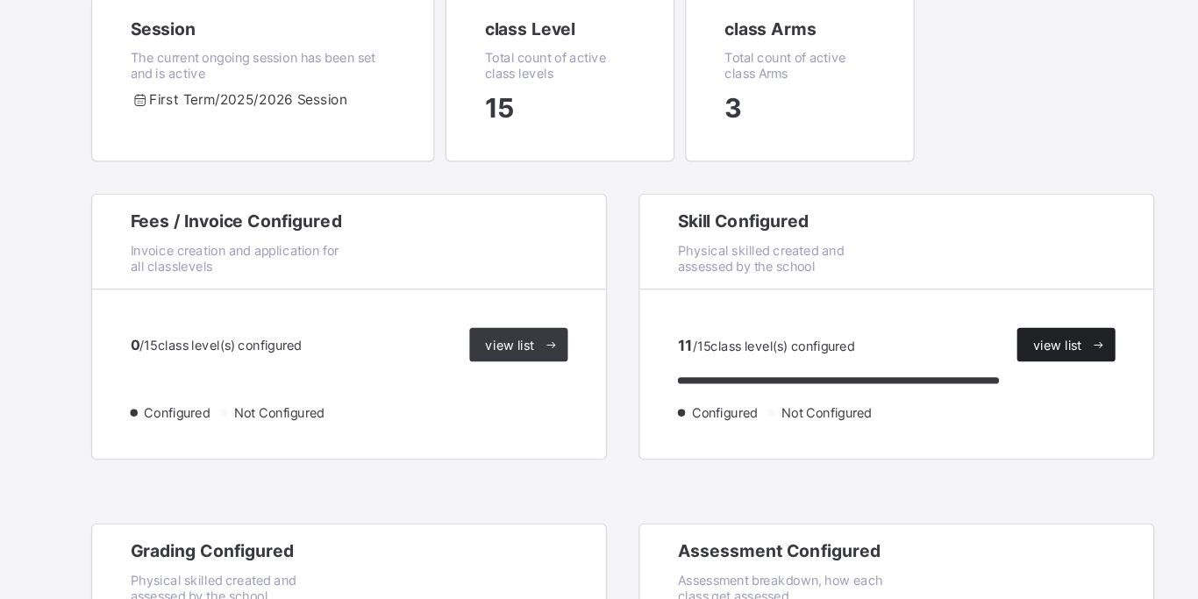
click at [971, 389] on span "view list" at bounding box center [959, 388] width 40 height 13
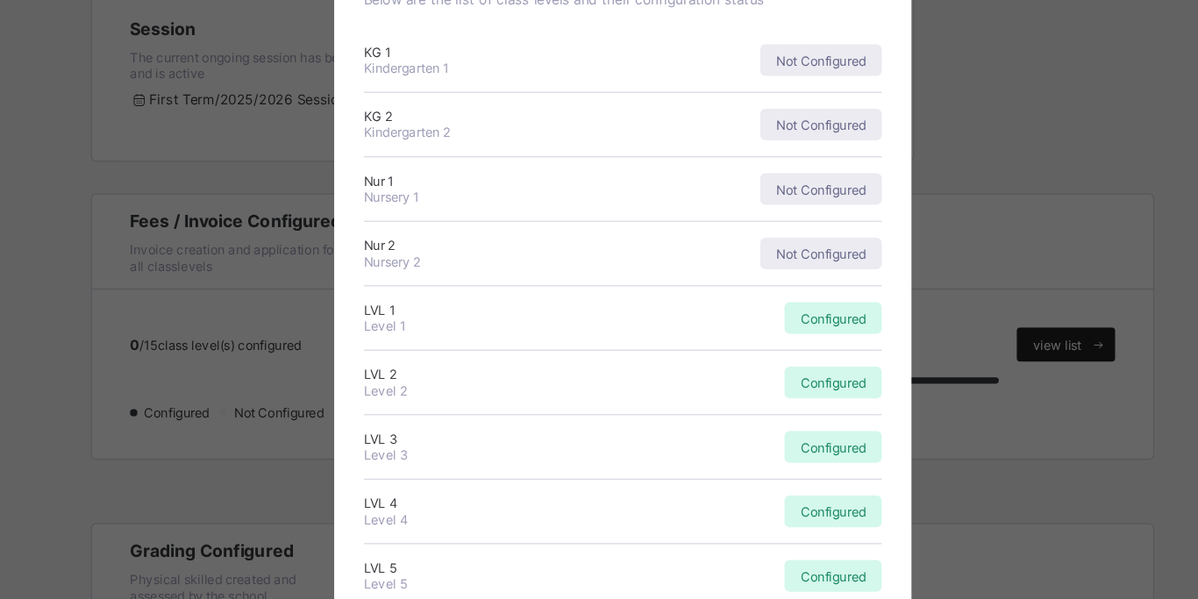
click at [971, 389] on div "× Skill Group Configuration Status Below are the list of class levels and their…" at bounding box center [599, 299] width 1198 height 599
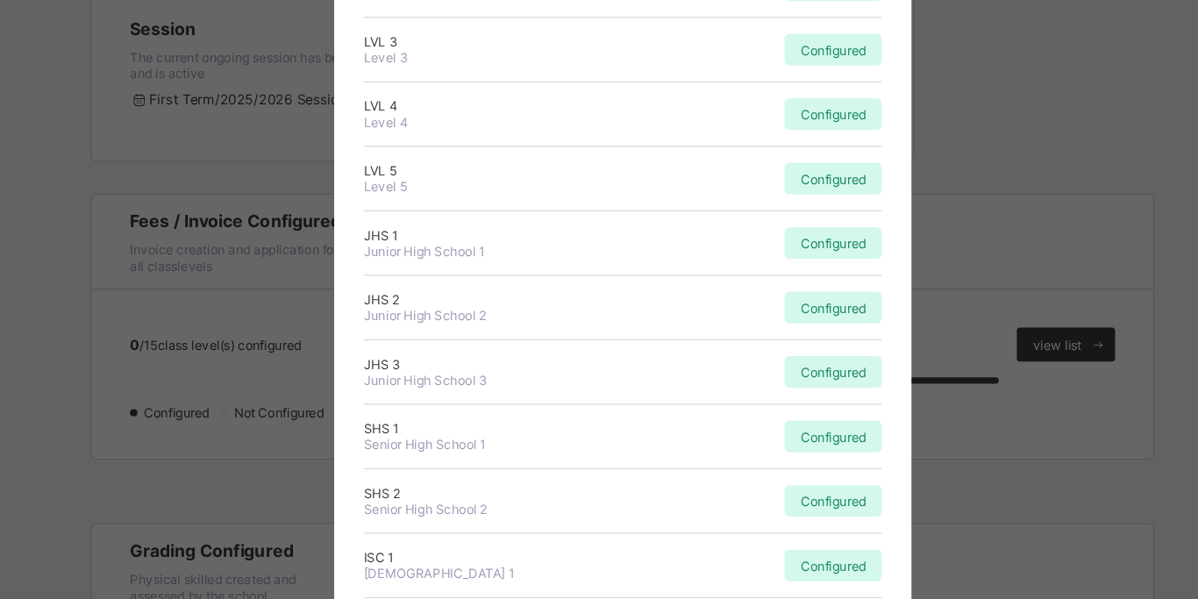
scroll to position [475, 0]
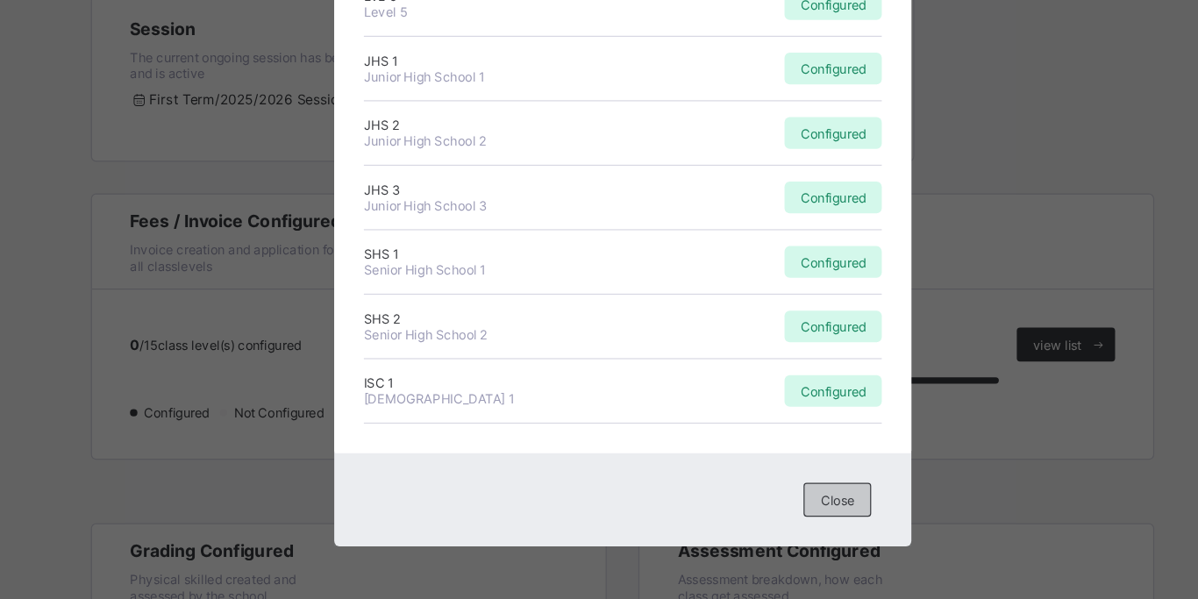
click at [778, 515] on span "Close" at bounding box center [777, 516] width 28 height 13
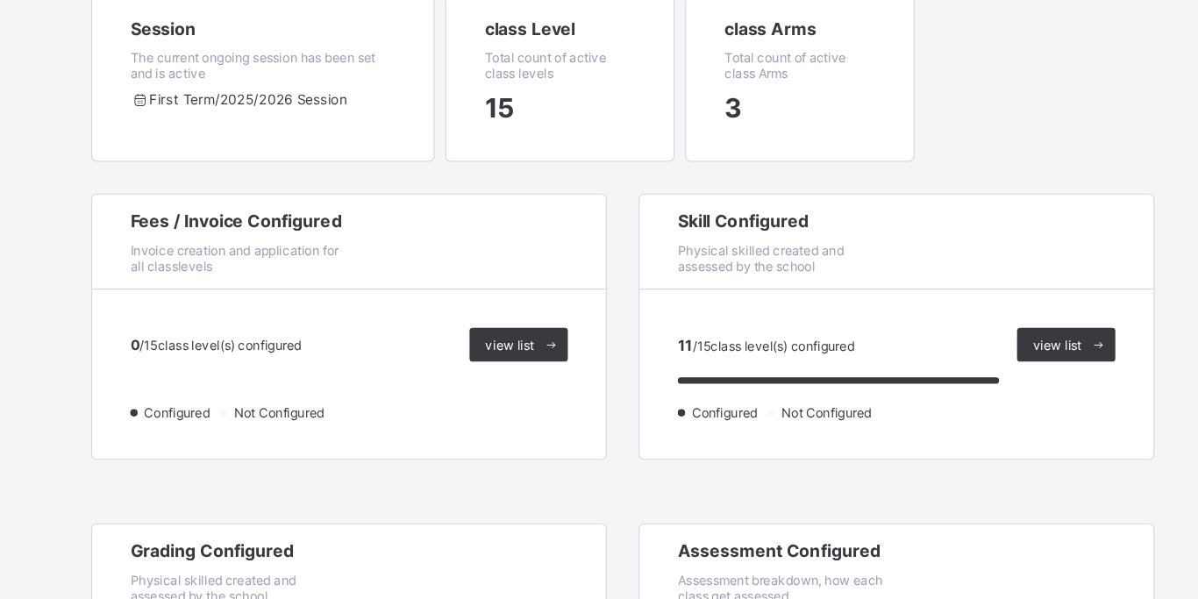
click at [894, 187] on div "Session The current ongoing session has been set and is active First Term / 202…" at bounding box center [599, 180] width 882 height 164
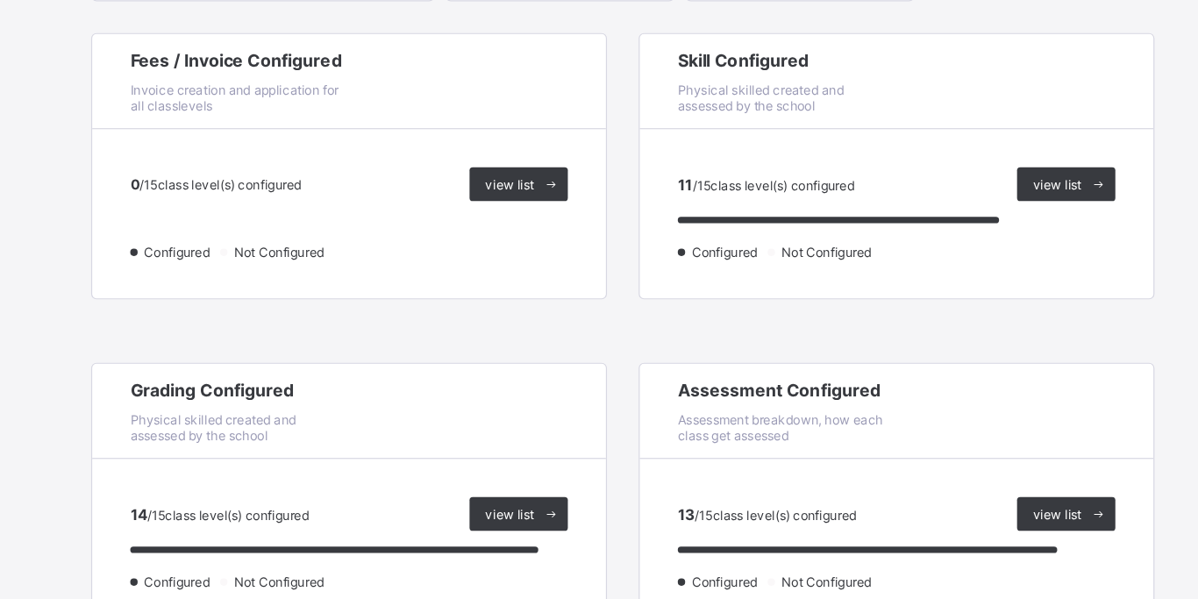
scroll to position [218, 0]
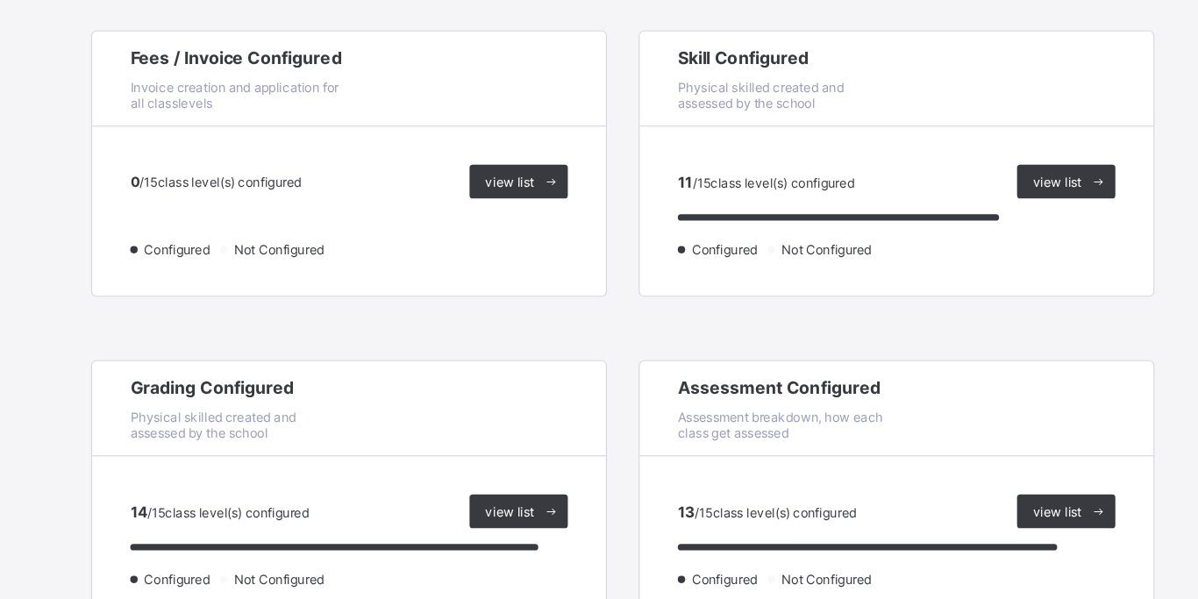
click at [875, 379] on div "Fees / Invoice Configured Invoice creation and application for all classlevels …" at bounding box center [599, 387] width 882 height 521
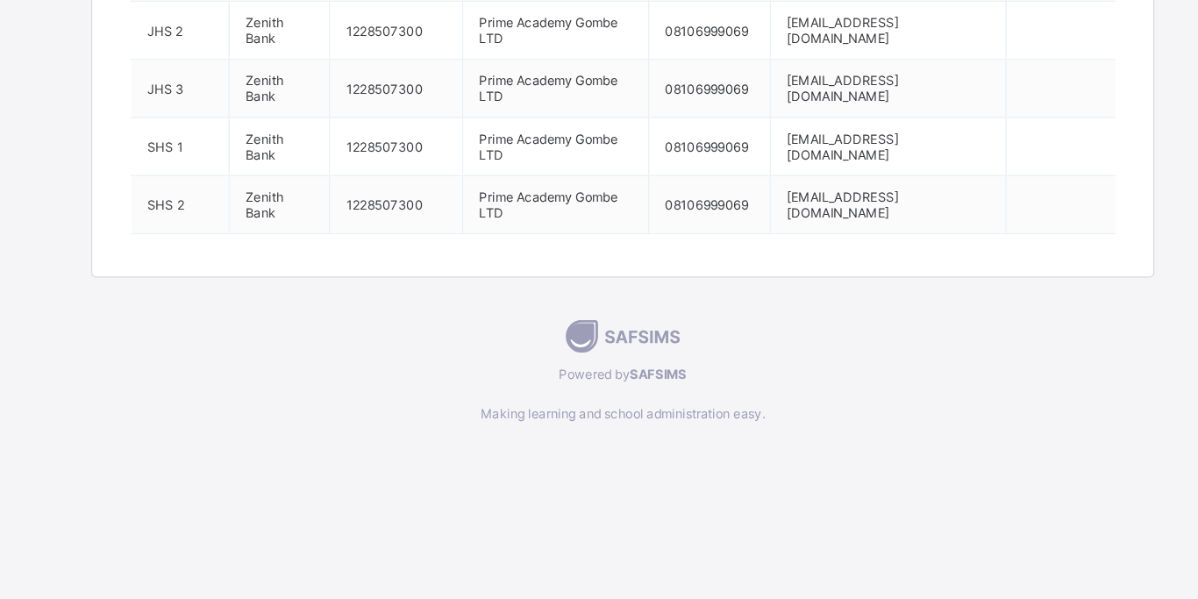
scroll to position [1576, 0]
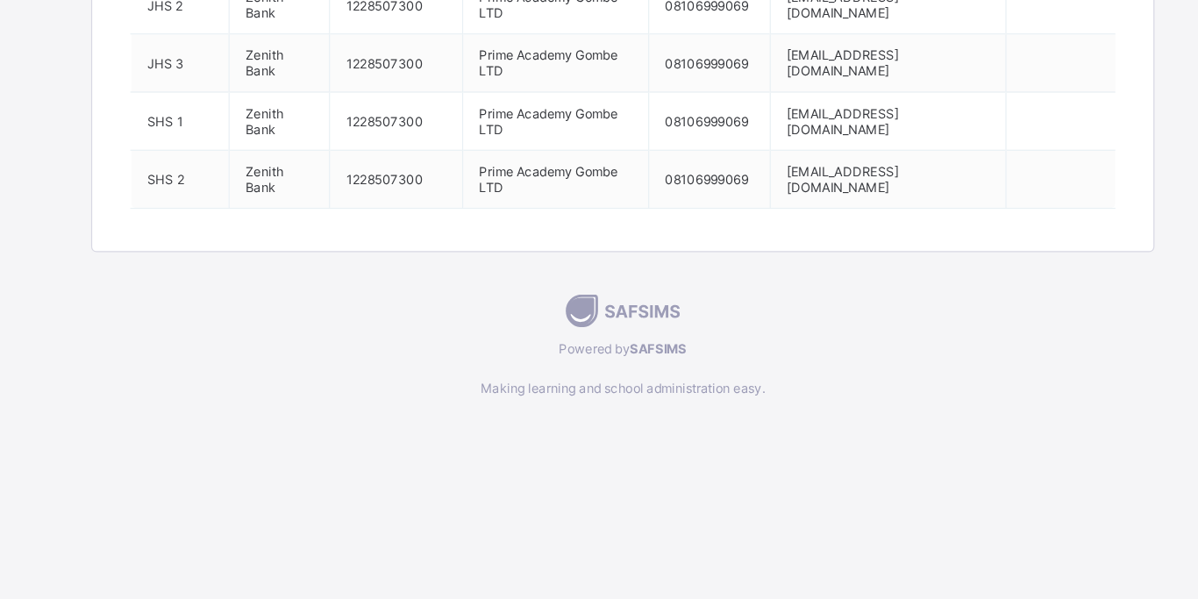
click at [951, 383] on span at bounding box center [599, 380] width 882 height 9
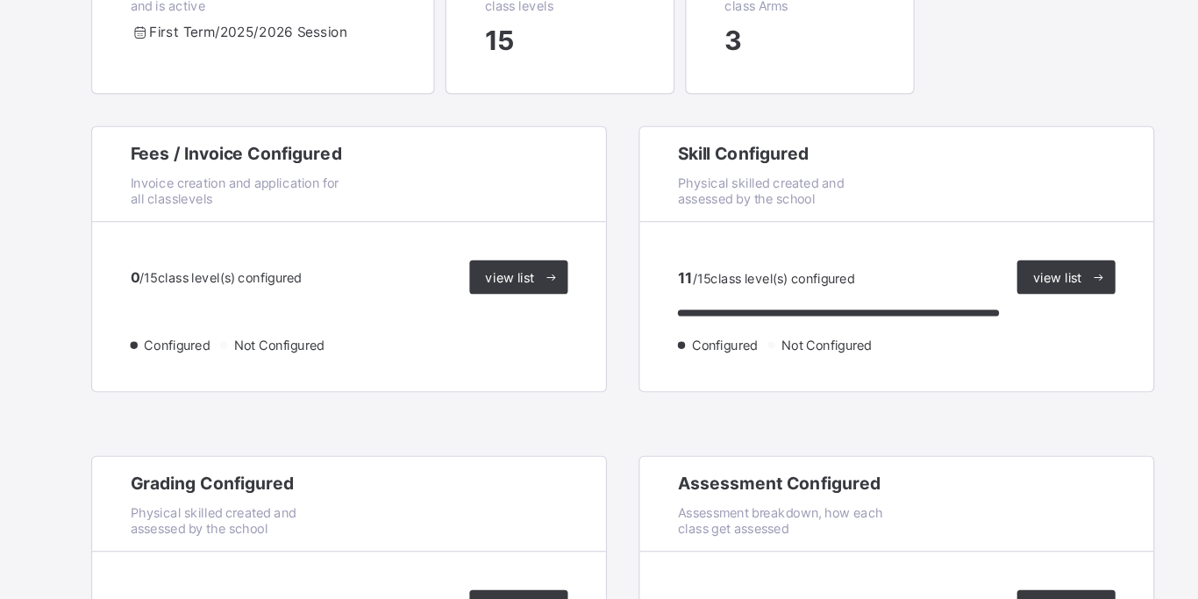
scroll to position [0, 0]
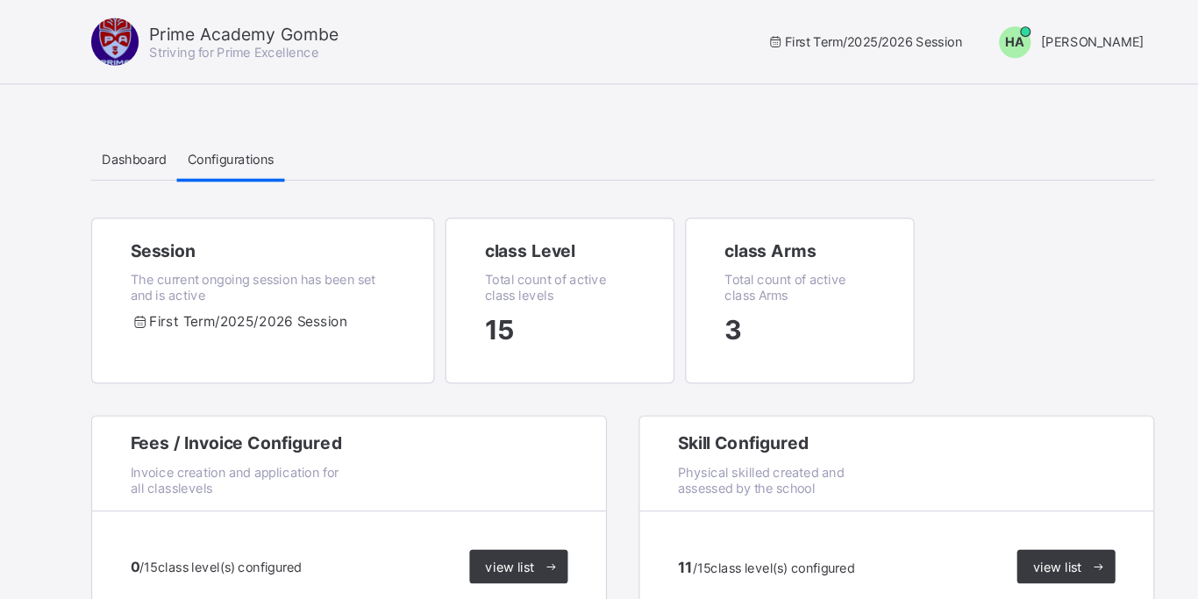
click at [973, 233] on div "Session The current ongoing session has been set and is active First Term / 202…" at bounding box center [599, 263] width 882 height 164
click at [183, 132] on span "Dashboard" at bounding box center [194, 131] width 54 height 13
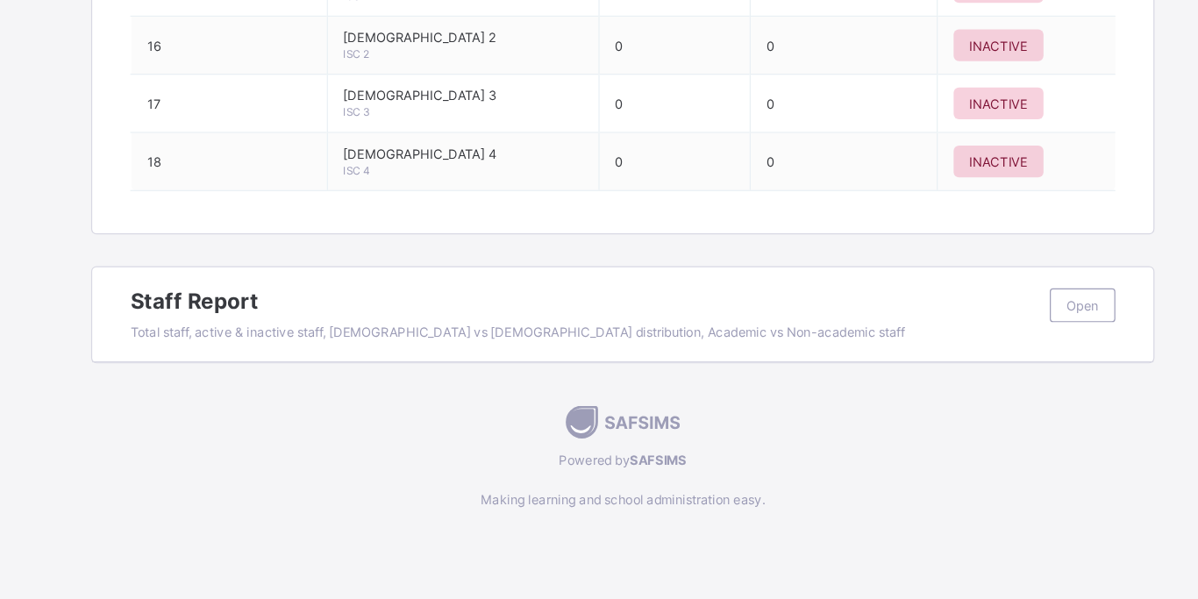
scroll to position [2283, 0]
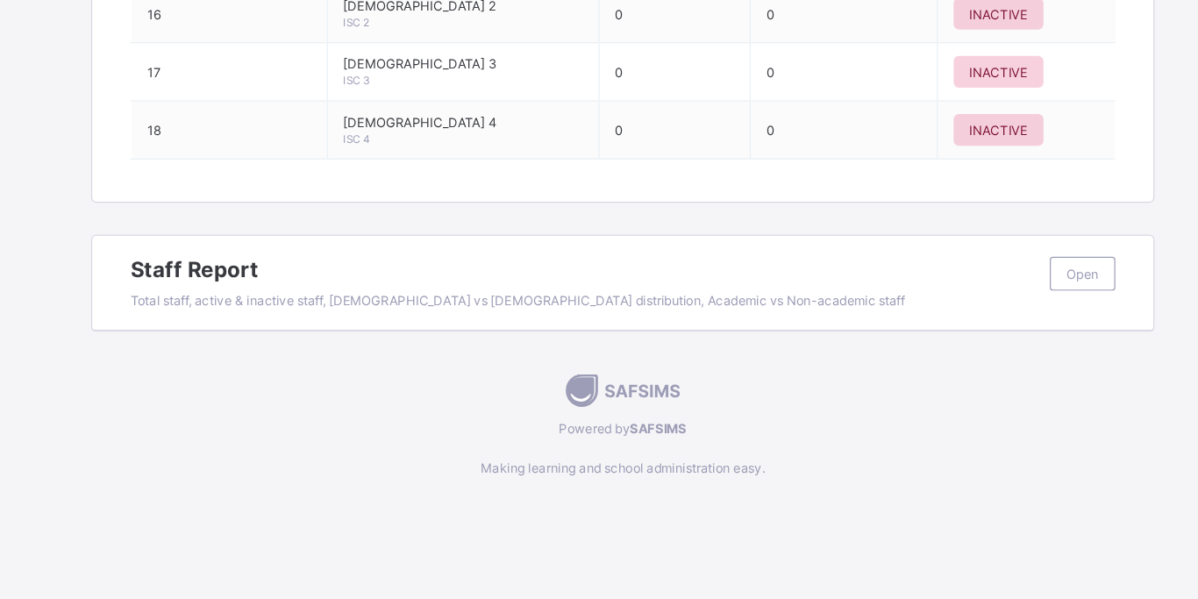
click at [980, 315] on div "Open" at bounding box center [980, 329] width 54 height 28
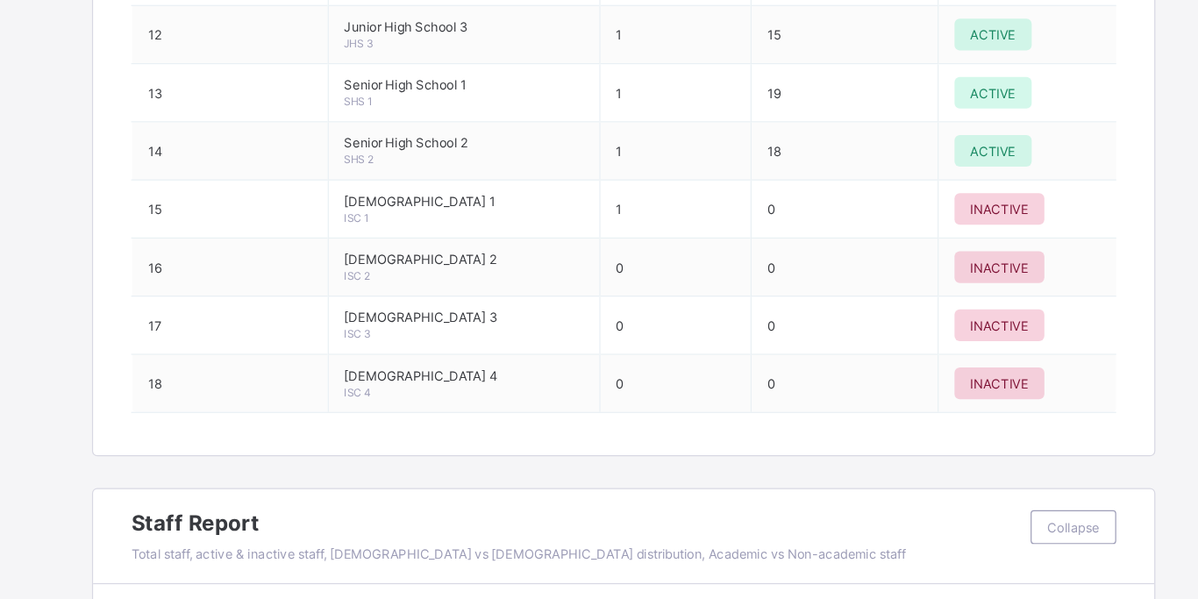
scroll to position [2152, 0]
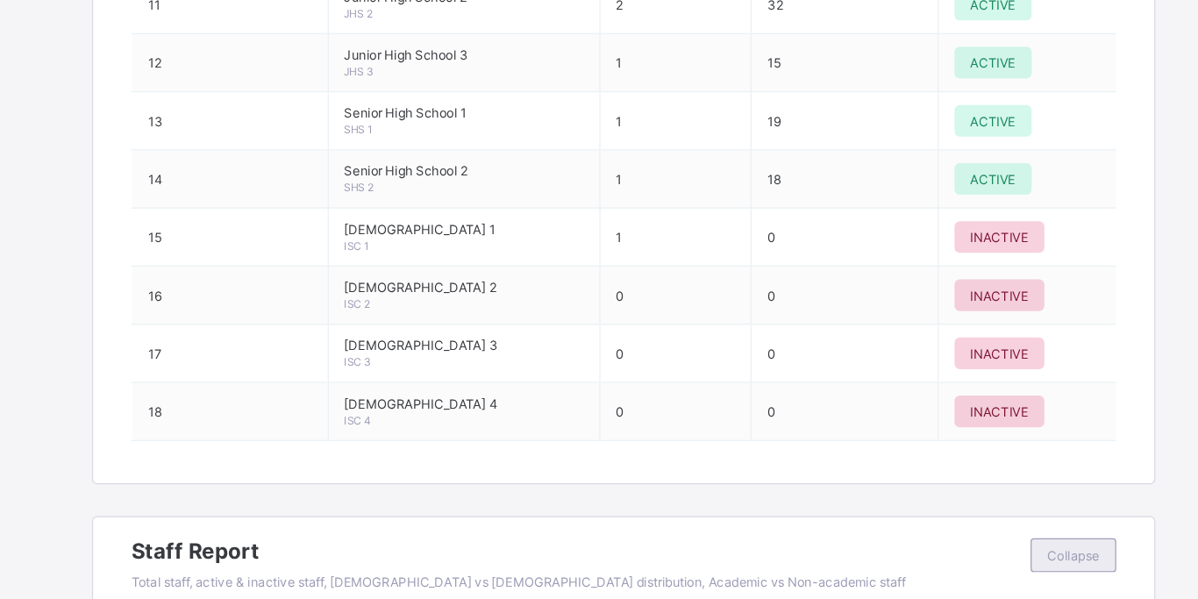
click at [989, 454] on span "Collapse" at bounding box center [972, 460] width 43 height 13
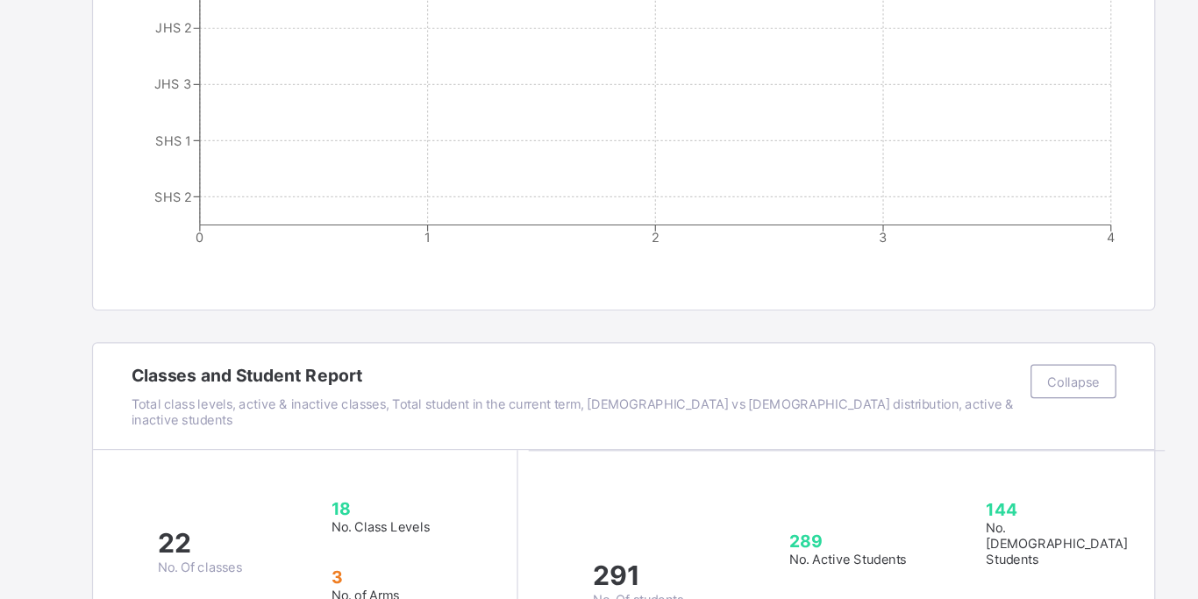
scroll to position [974, 0]
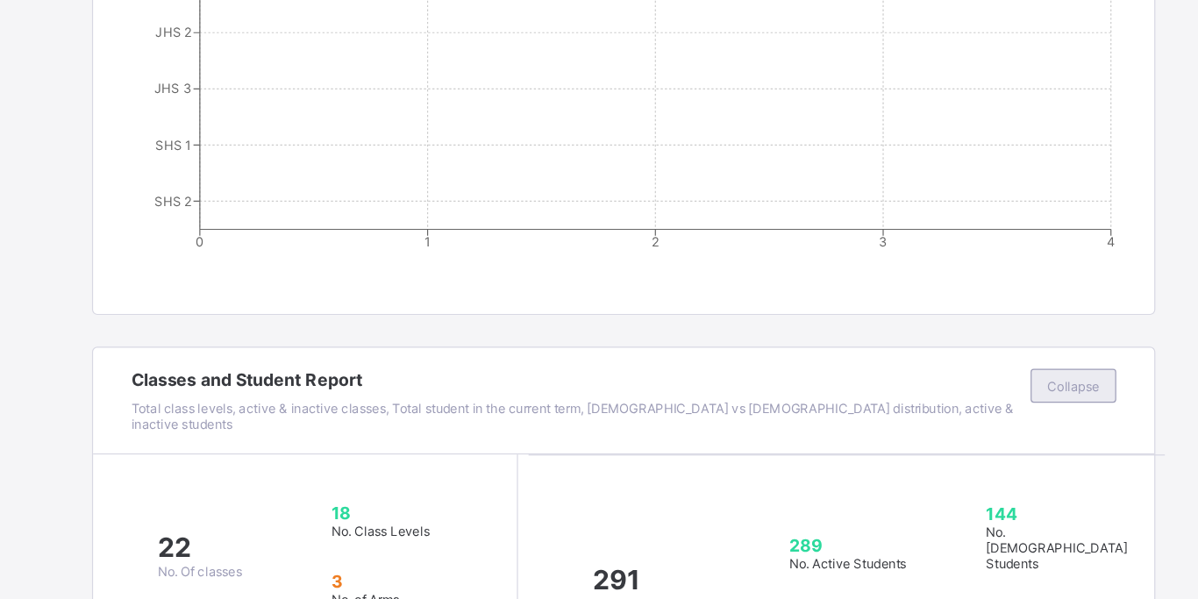
click at [983, 325] on span "Collapse" at bounding box center [972, 320] width 43 height 13
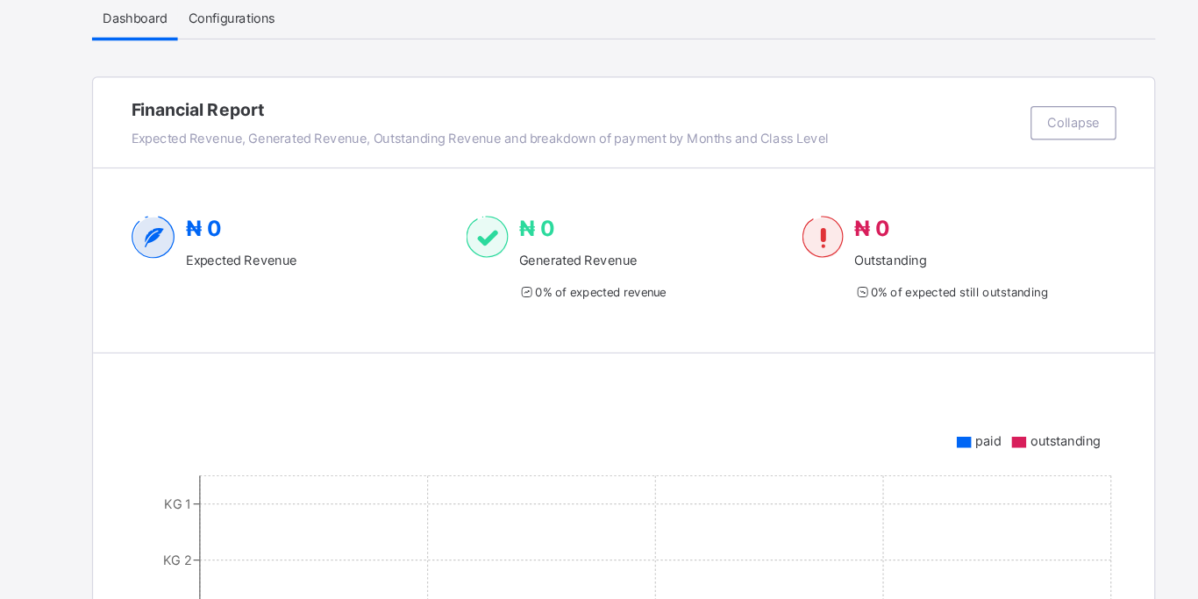
scroll to position [0, 0]
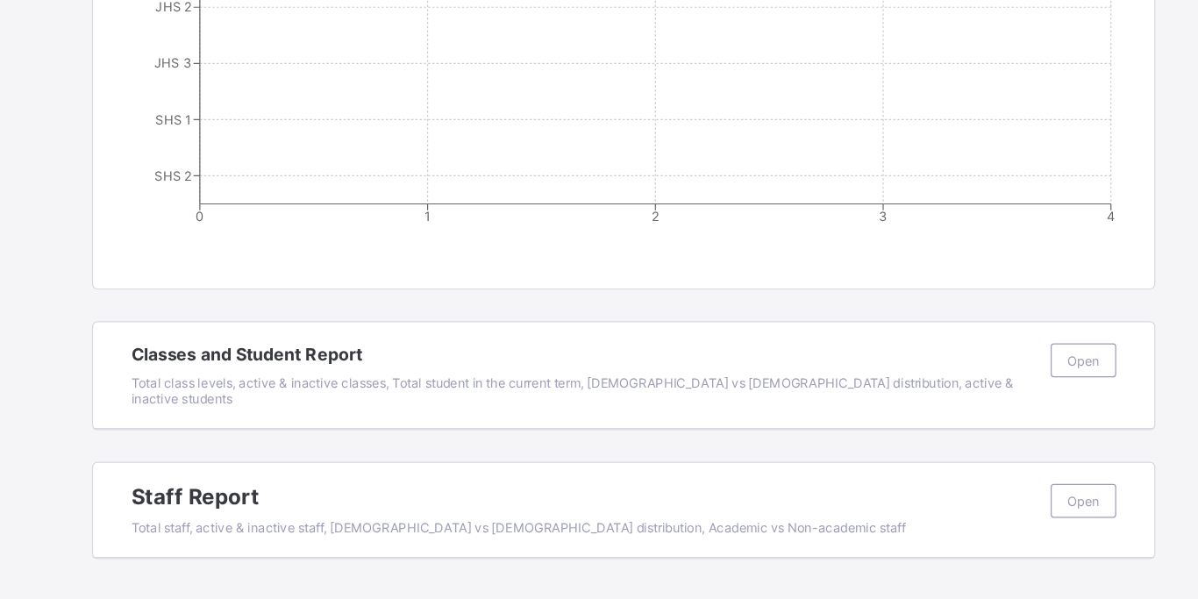
scroll to position [896, 0]
click at [991, 510] on span "Open" at bounding box center [980, 516] width 26 height 13
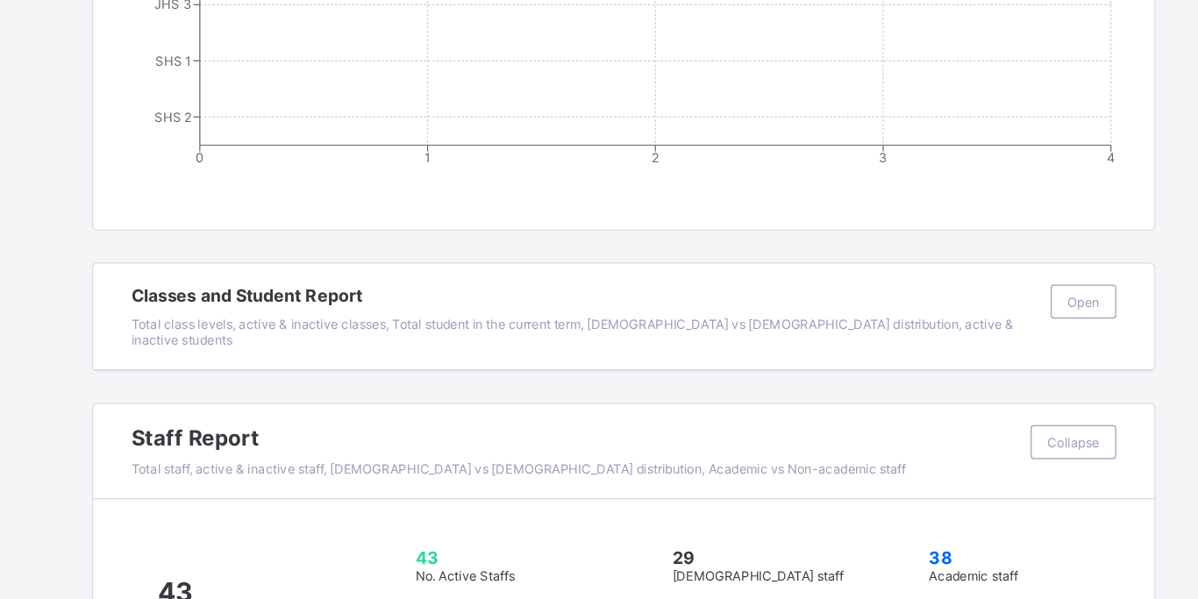
scroll to position [1001, 0]
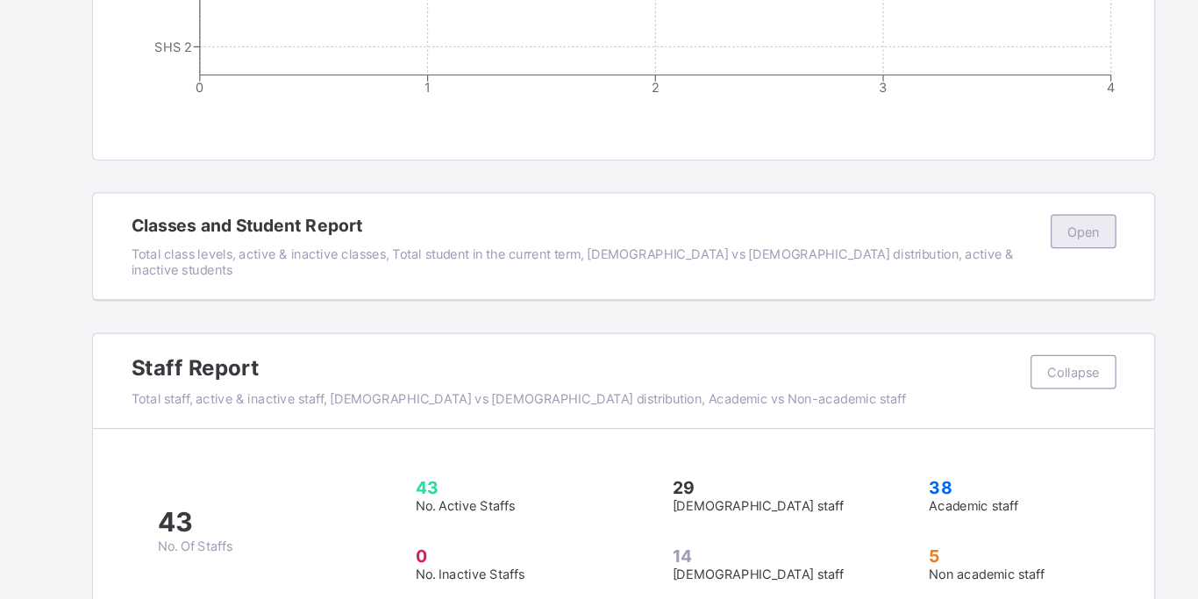
click at [984, 290] on span "Open" at bounding box center [980, 294] width 26 height 13
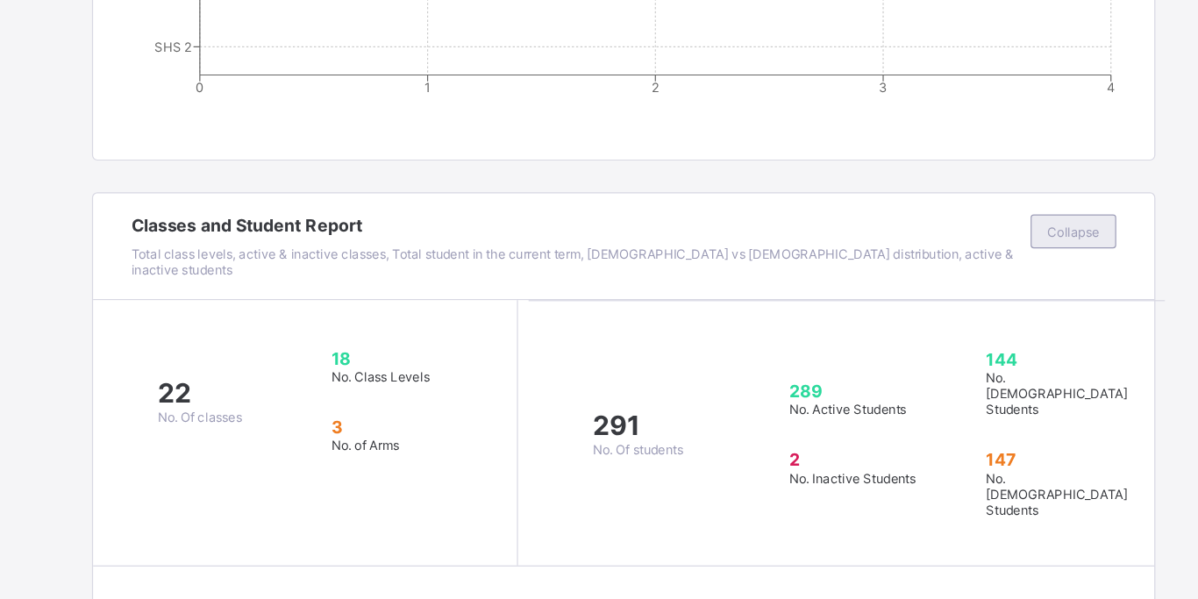
click at [980, 297] on span "Collapse" at bounding box center [972, 294] width 43 height 13
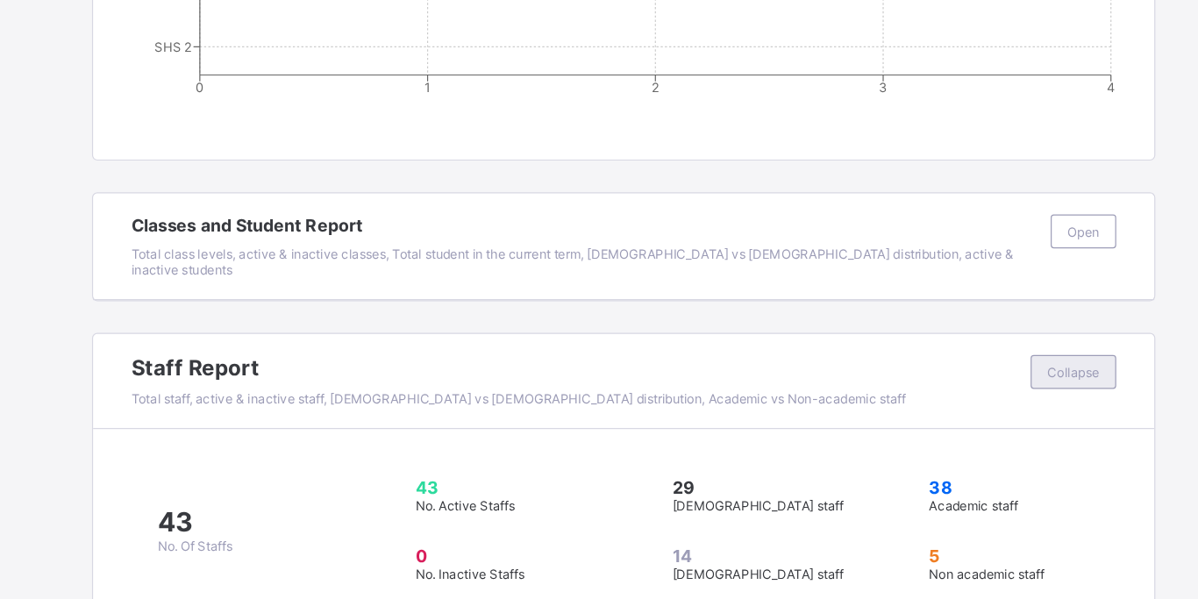
click at [964, 404] on span "Collapse" at bounding box center [972, 410] width 43 height 13
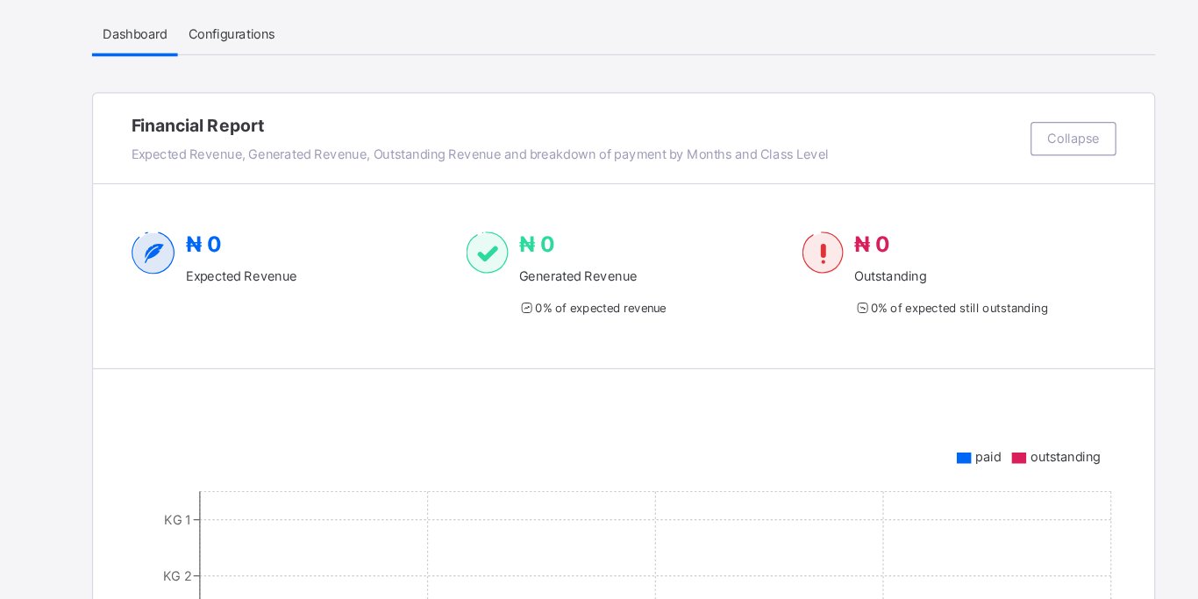
scroll to position [0, 0]
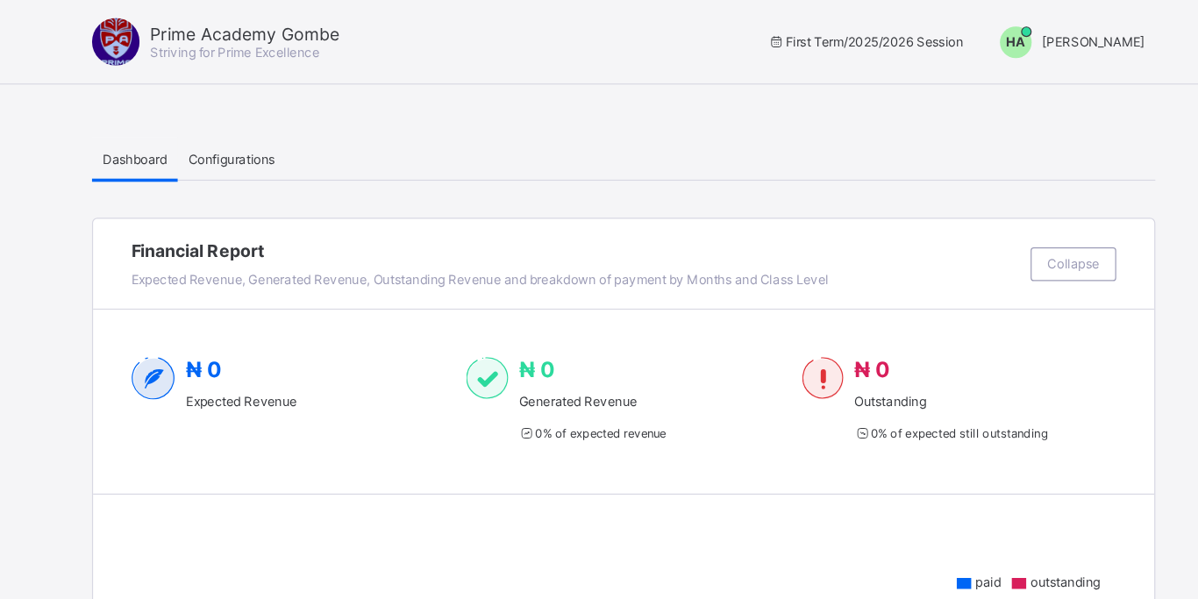
click at [737, 122] on div "Dashboard Configurations" at bounding box center [599, 132] width 882 height 36
